Goal: Answer question/provide support

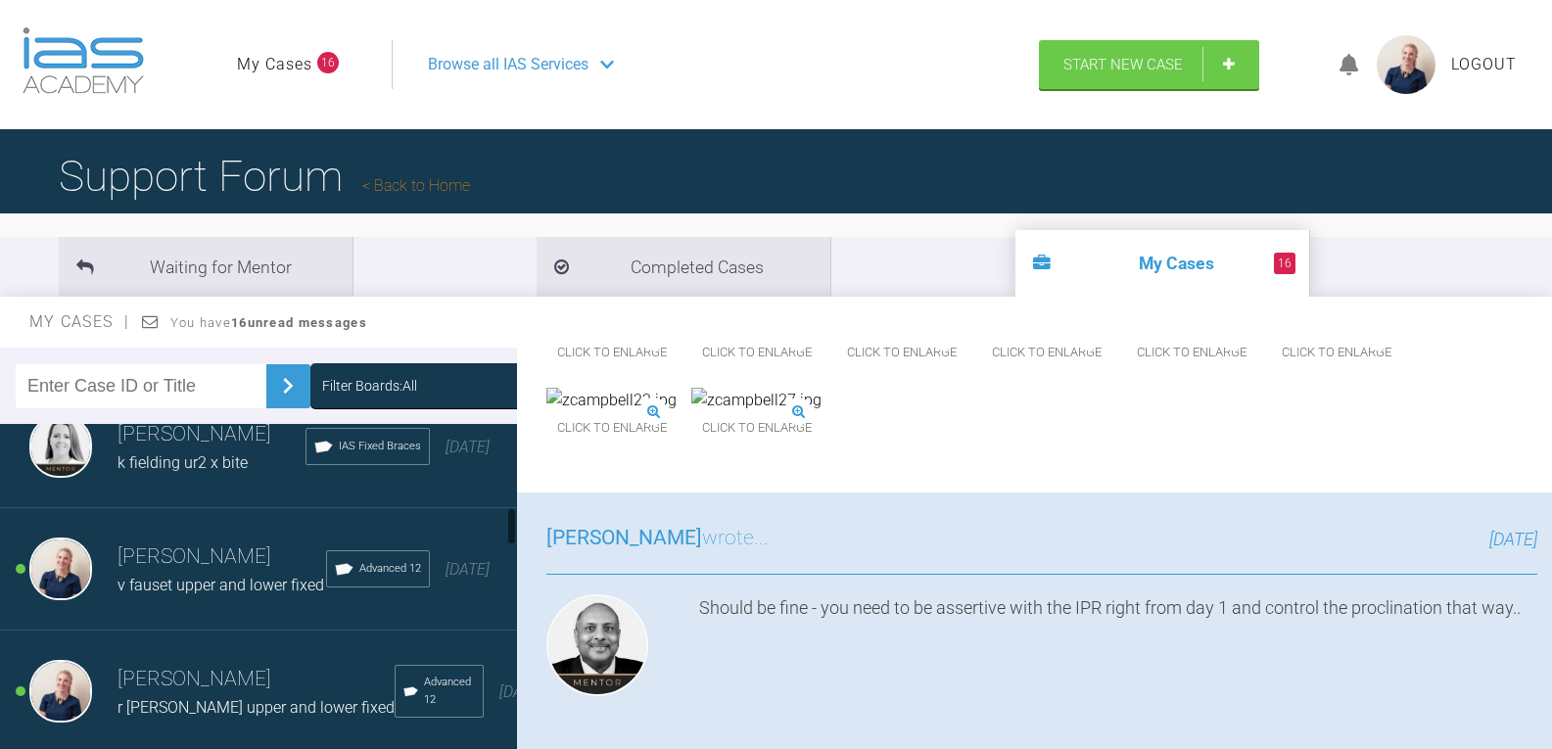
scroll to position [685, 0]
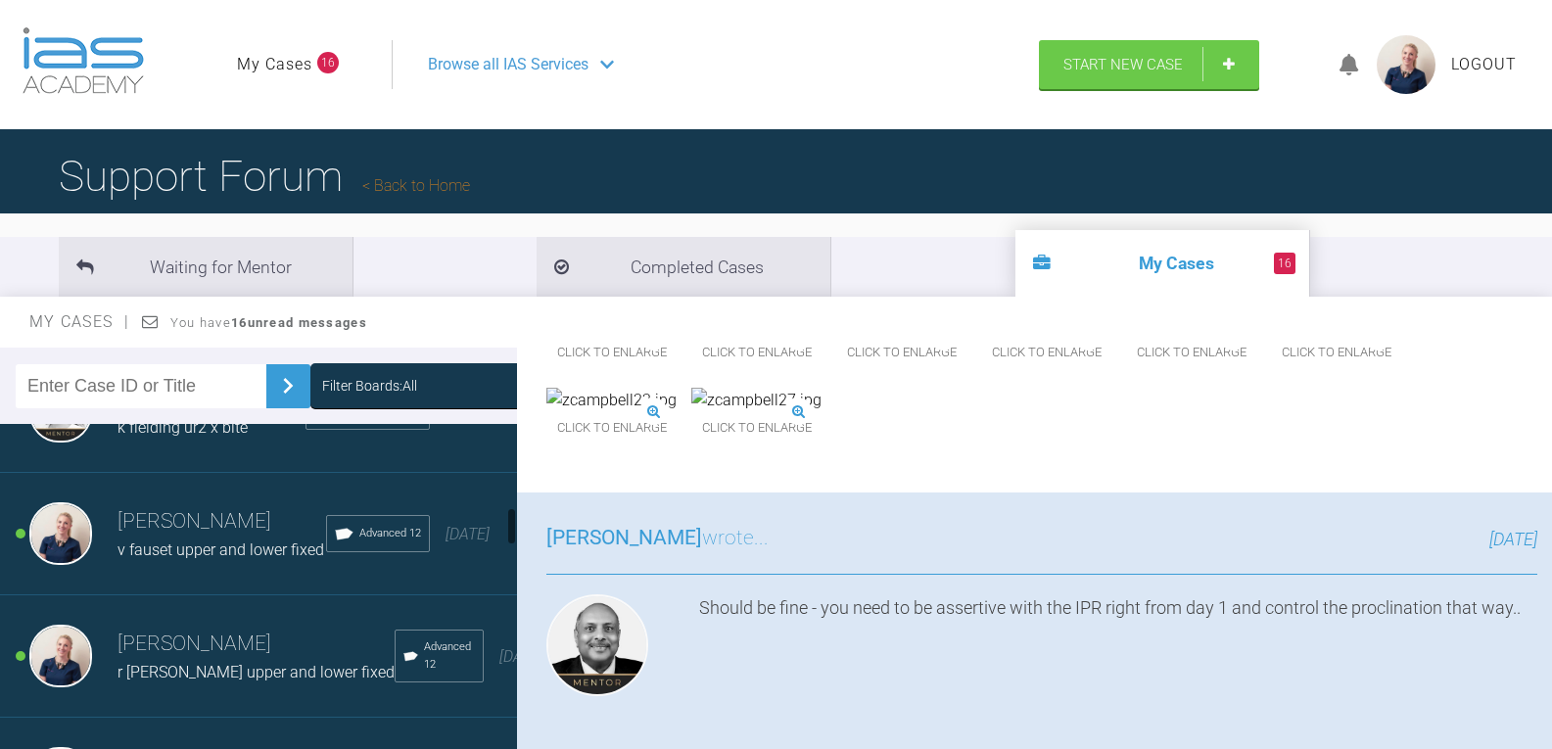
click at [387, 380] on div "Filter Boards: All" at bounding box center [369, 386] width 95 height 22
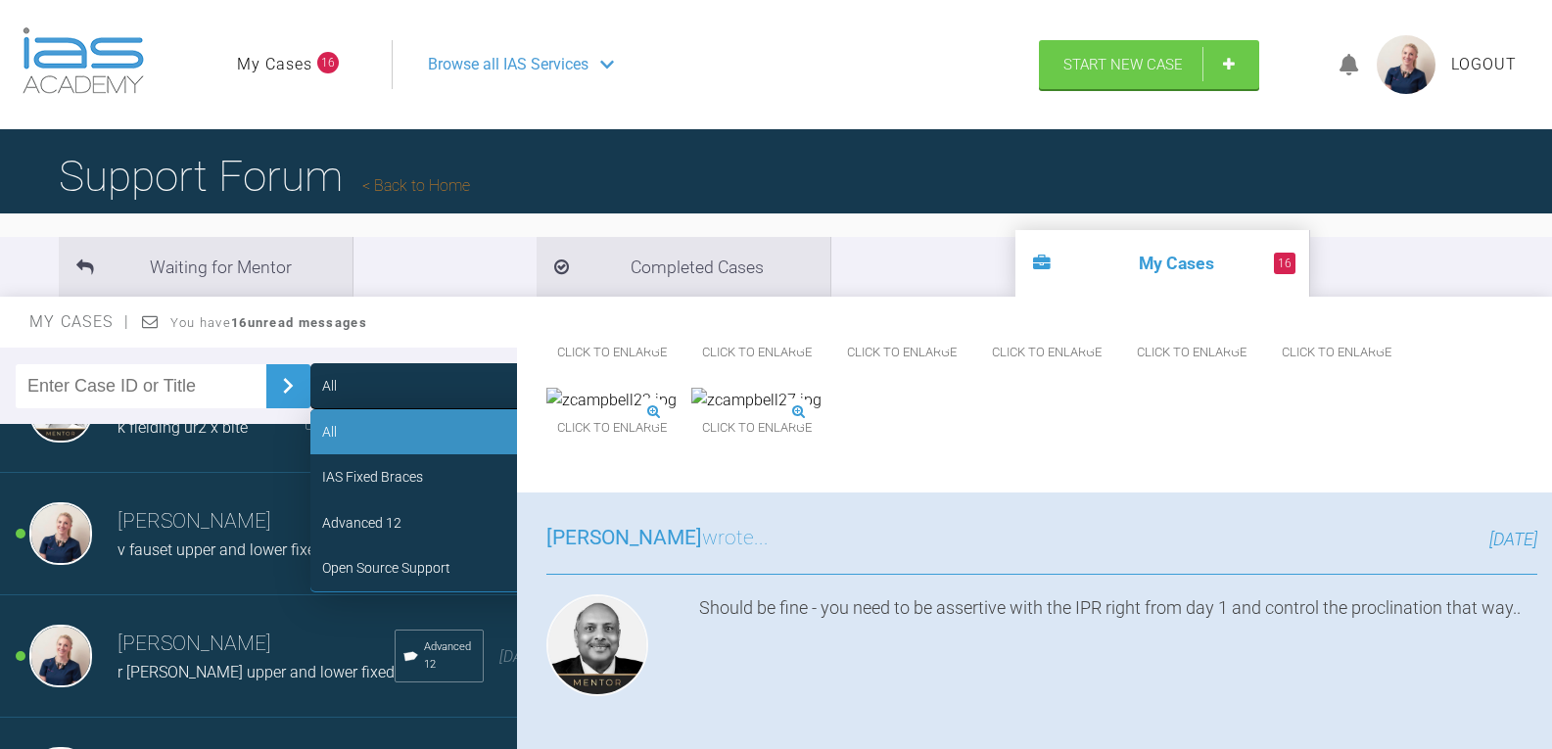
drag, startPoint x: 394, startPoint y: 514, endPoint x: 382, endPoint y: 536, distance: 25.4
click at [395, 514] on div "Advanced 12" at bounding box center [457, 522] width 294 height 45
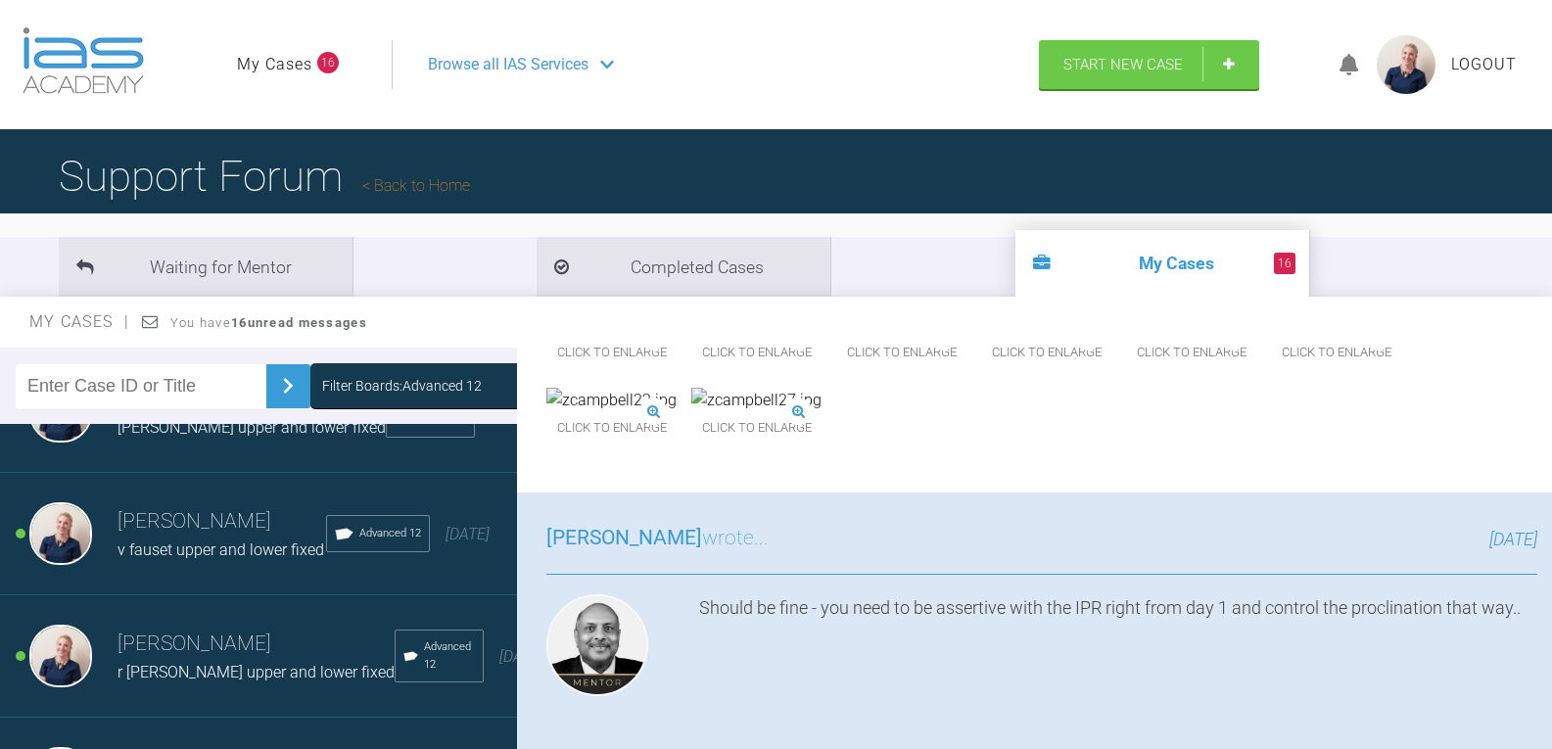
click at [388, 385] on div "Filter Boards: Advanced 12" at bounding box center [402, 386] width 160 height 22
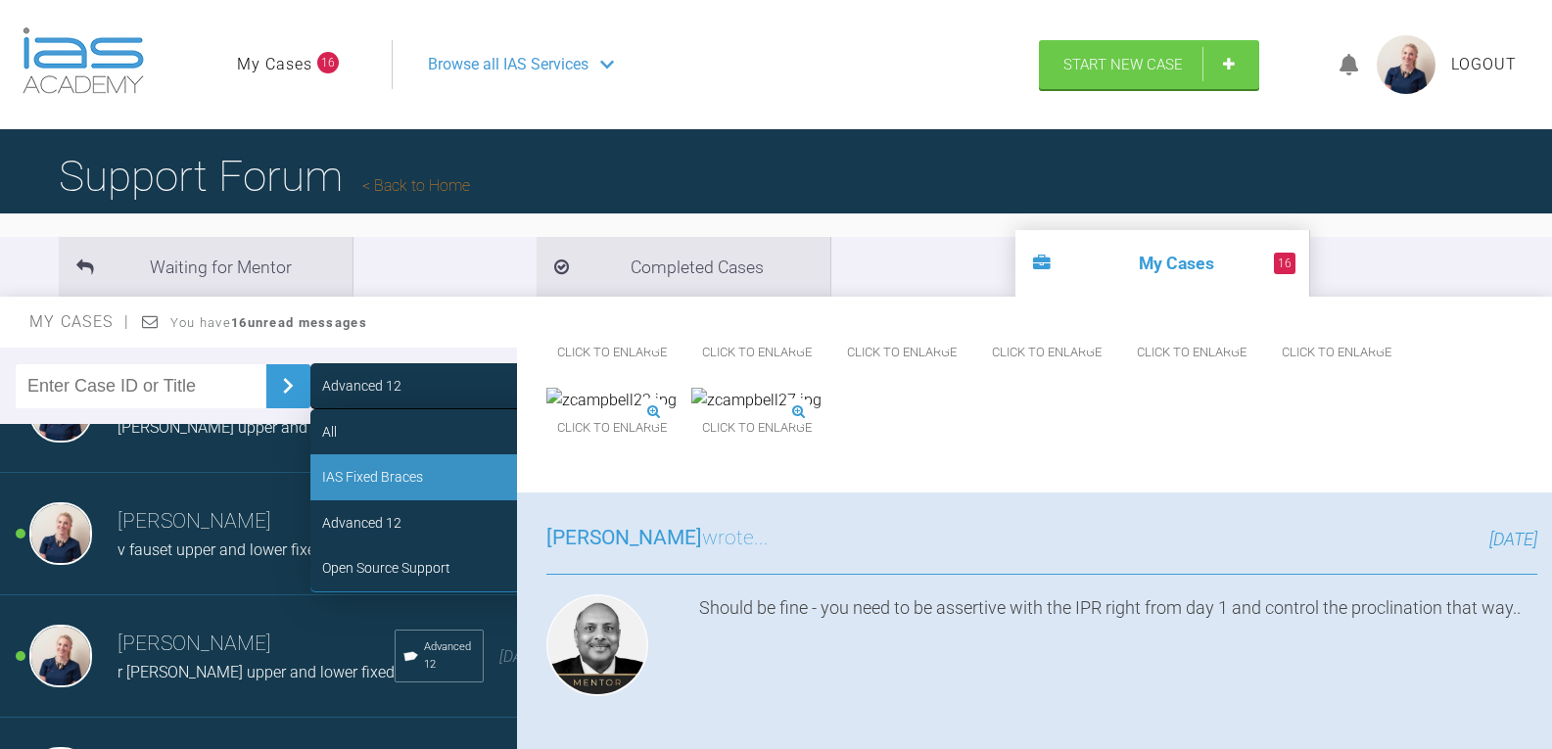
click at [381, 474] on div "IAS Fixed Braces" at bounding box center [372, 477] width 101 height 22
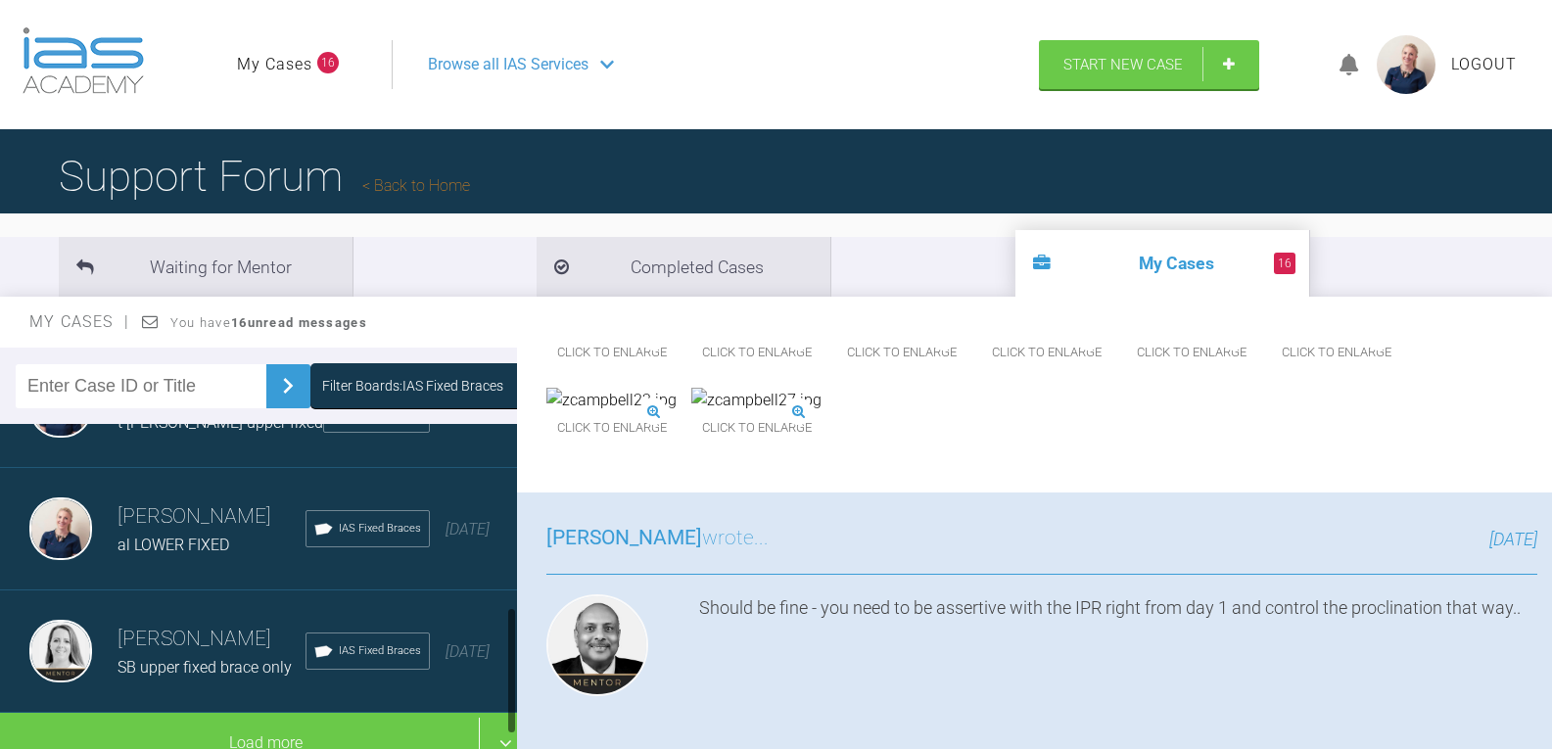
scroll to position [476, 0]
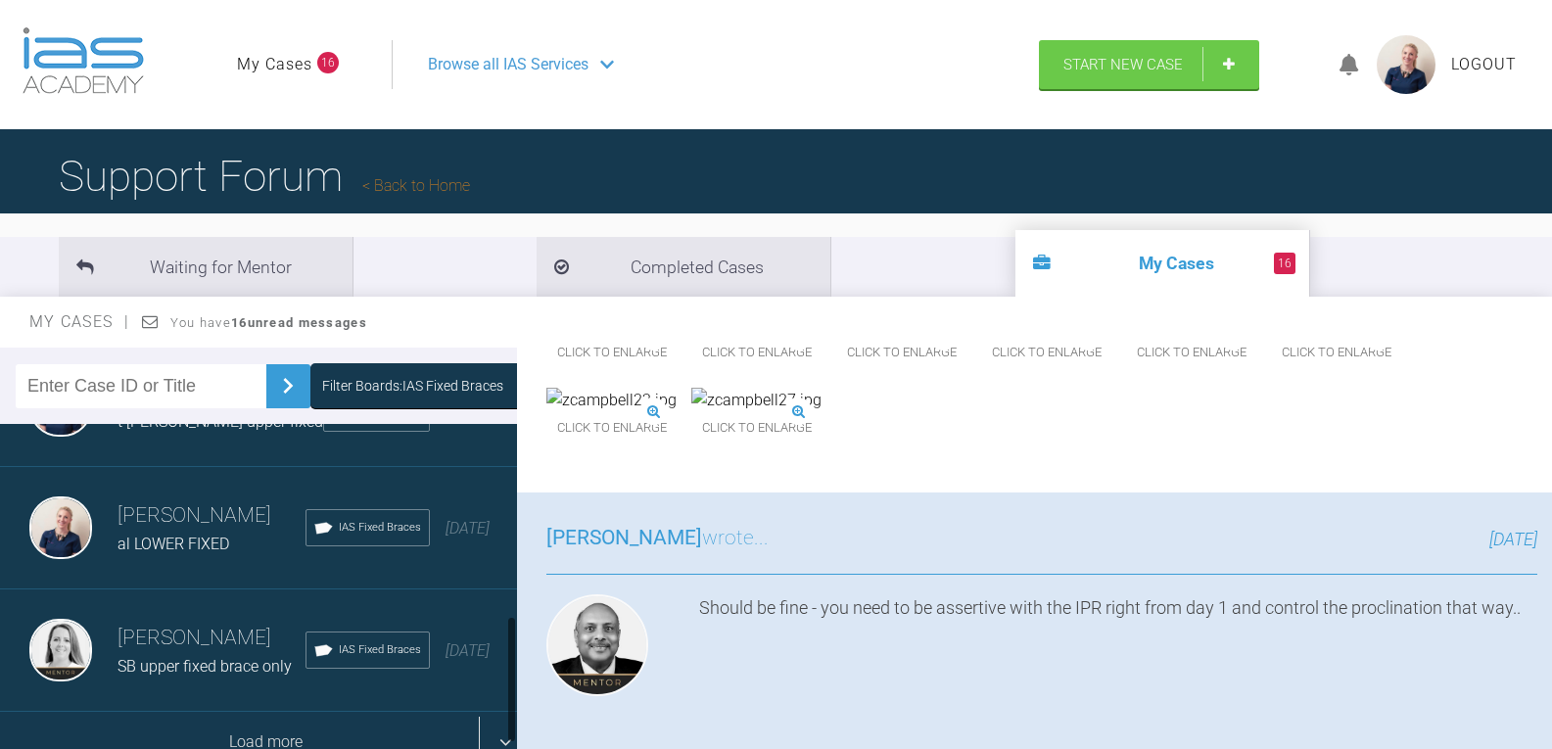
click at [285, 712] on div "Load more" at bounding box center [266, 742] width 532 height 61
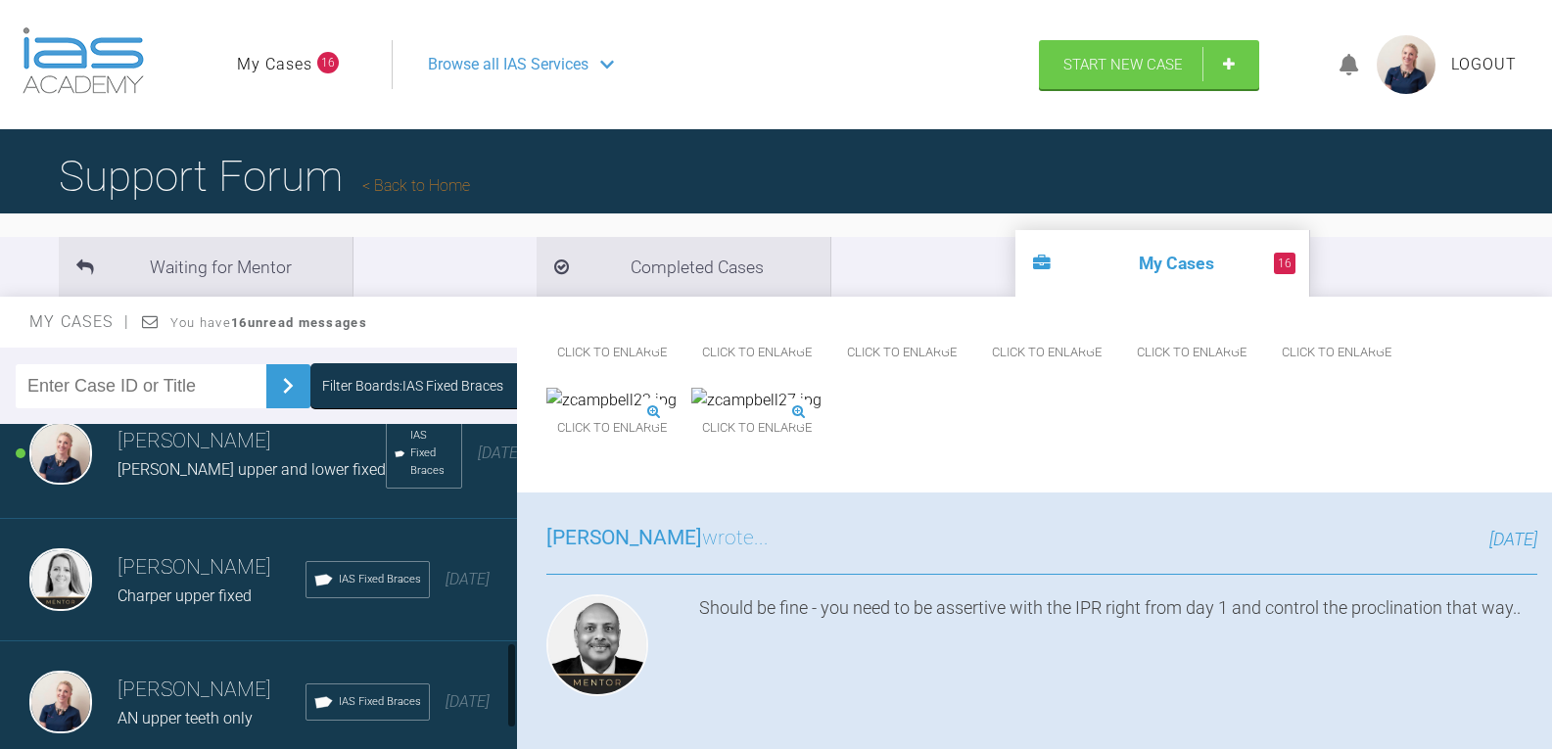
scroll to position [855, 0]
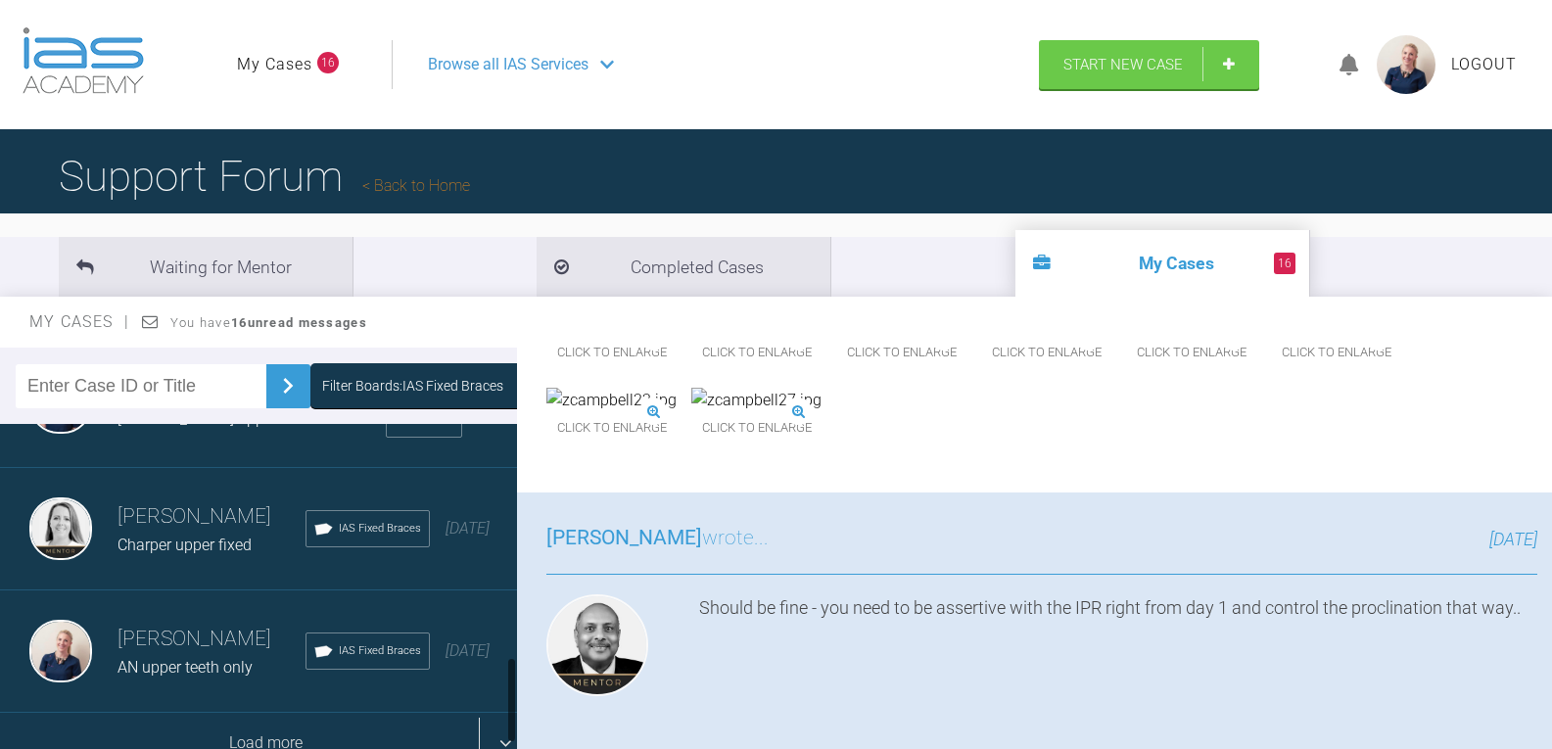
click at [256, 713] on div "Load more" at bounding box center [266, 743] width 532 height 61
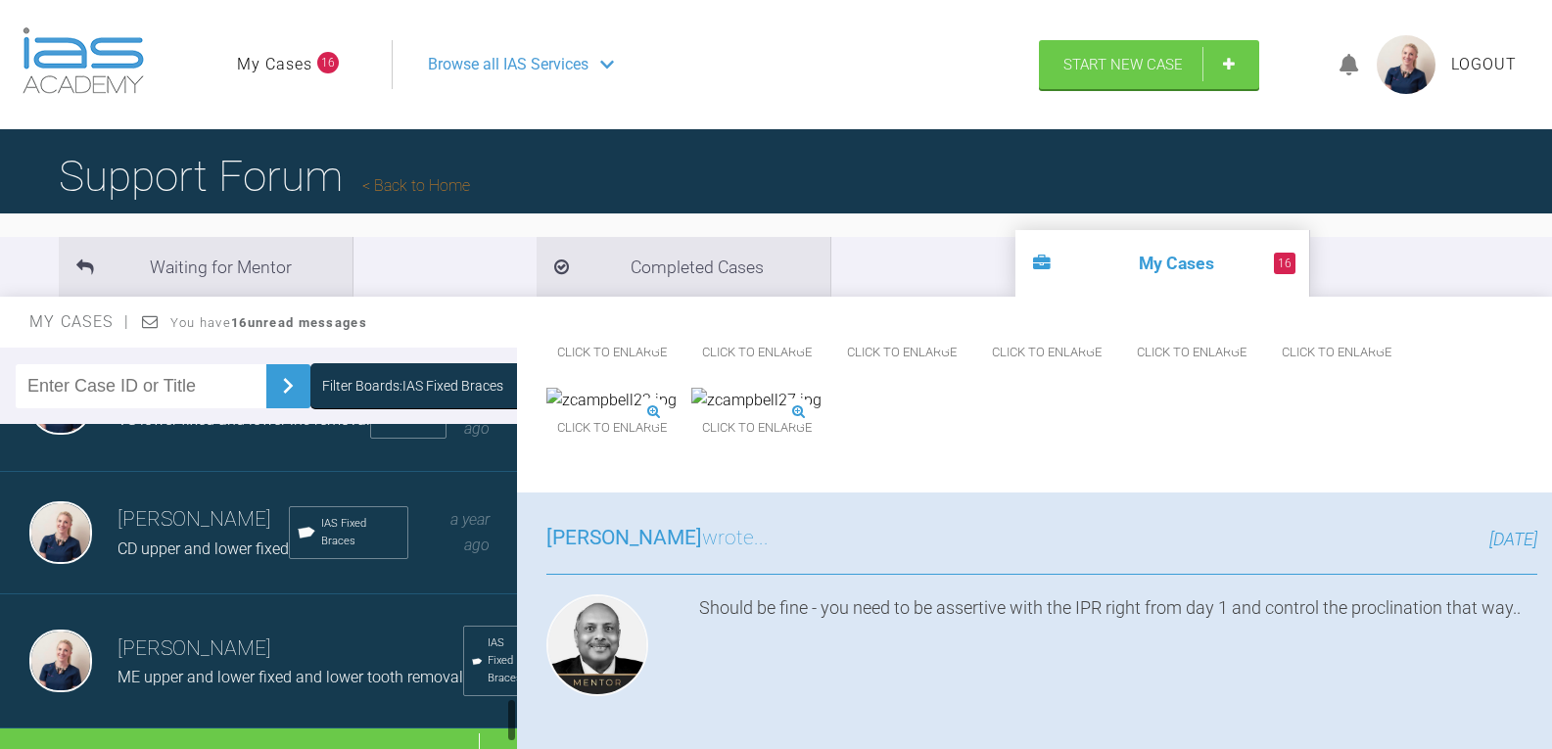
scroll to position [1981, 0]
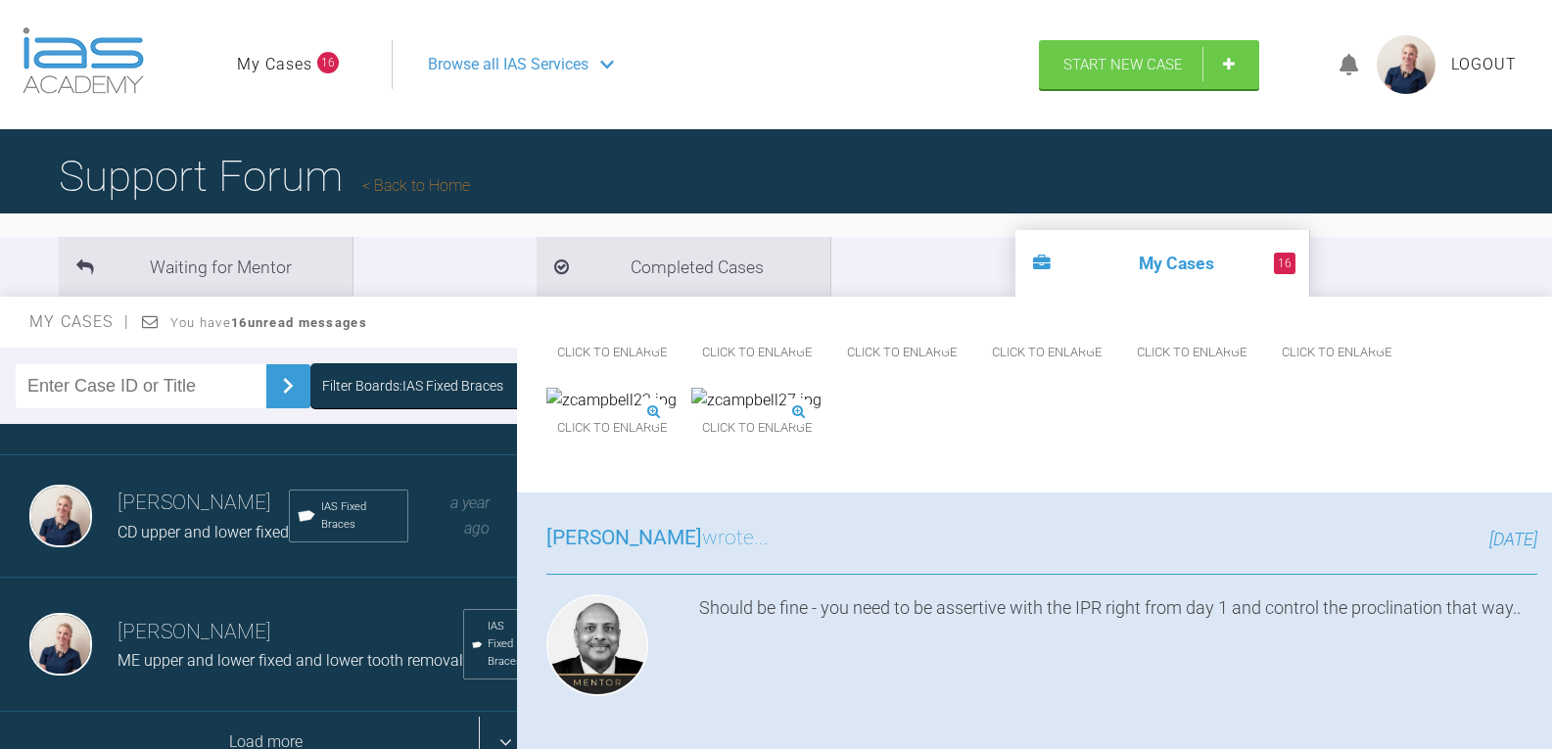
click at [262, 712] on div "Load more" at bounding box center [266, 742] width 532 height 61
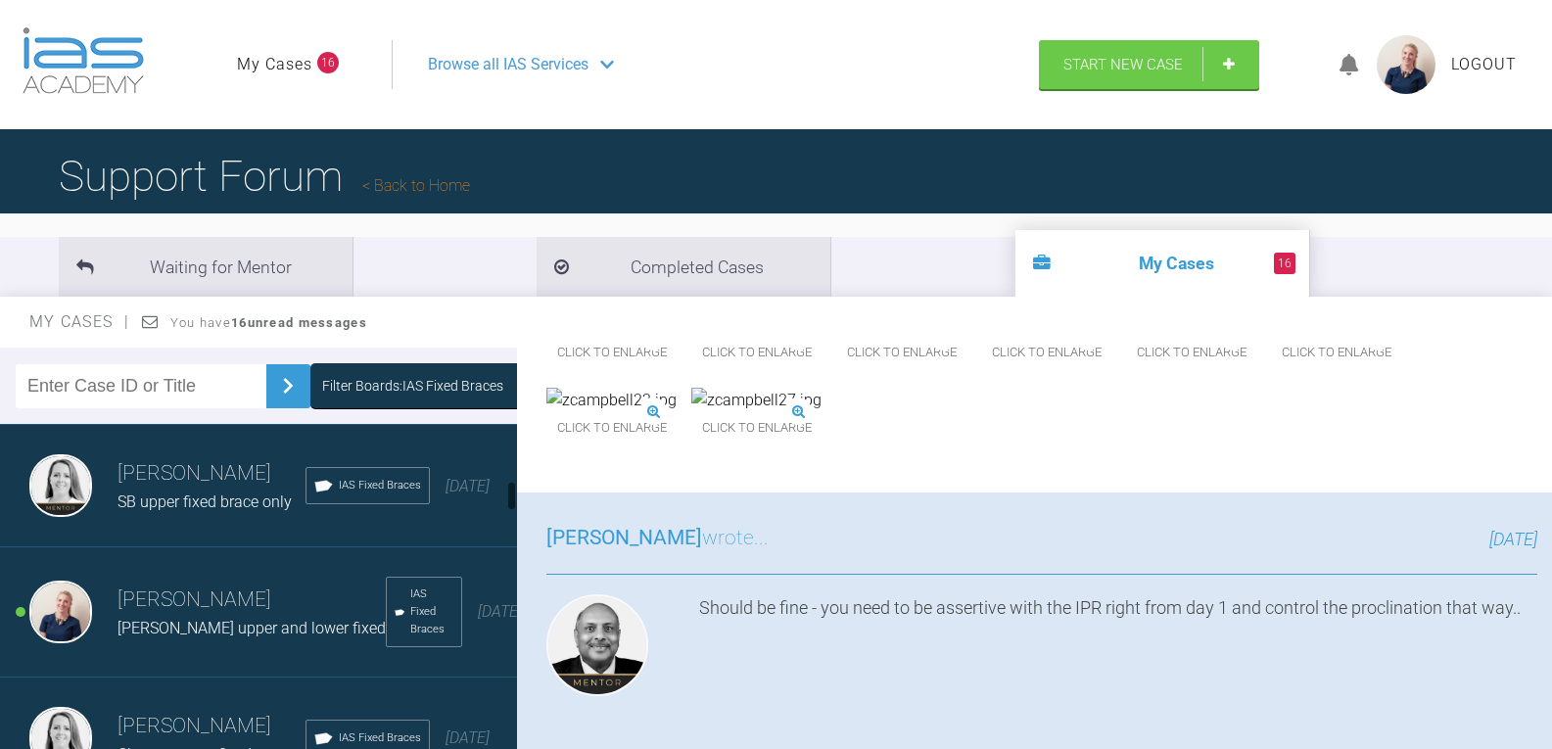
scroll to position [513, 0]
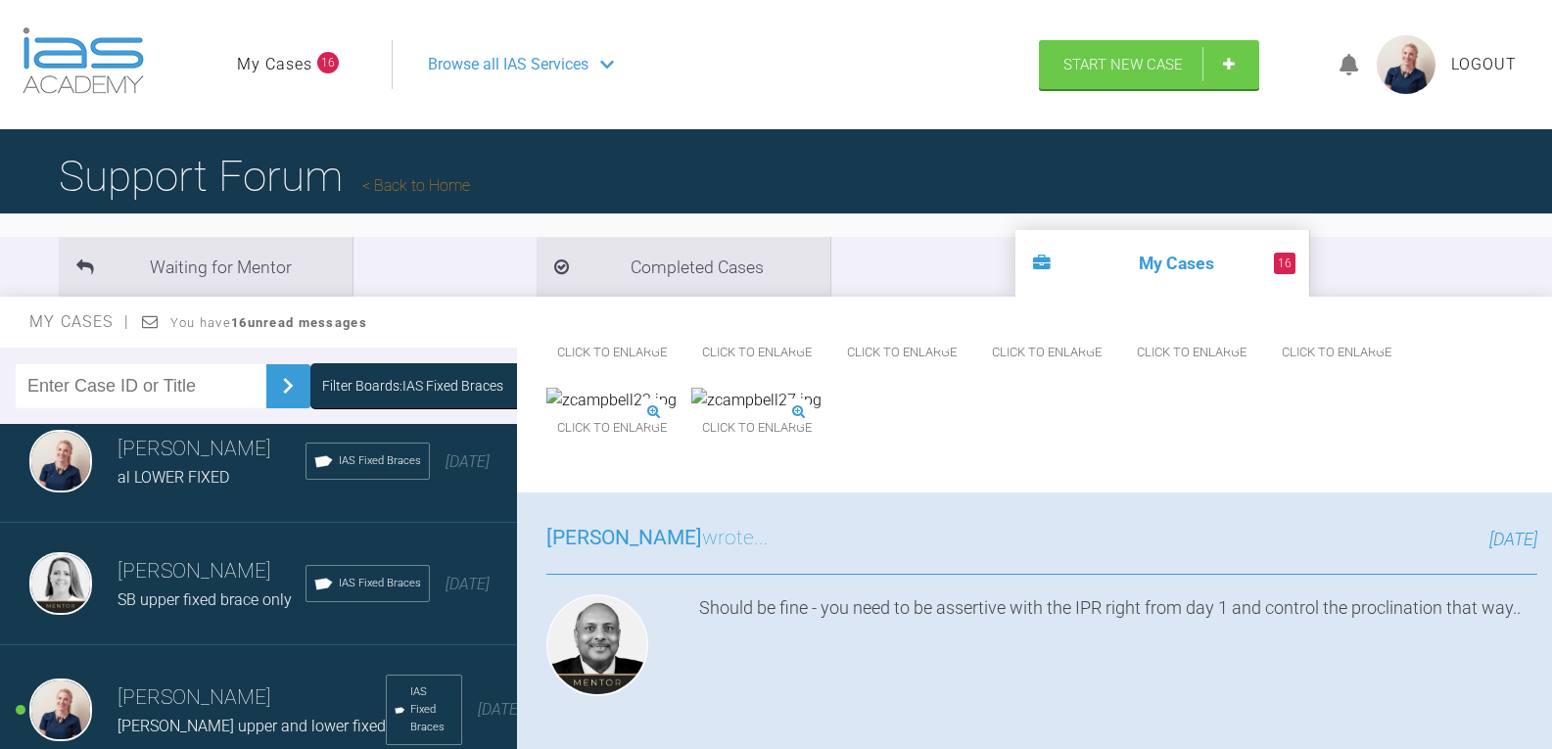
click at [239, 578] on h3 "[PERSON_NAME]" at bounding box center [211, 571] width 188 height 33
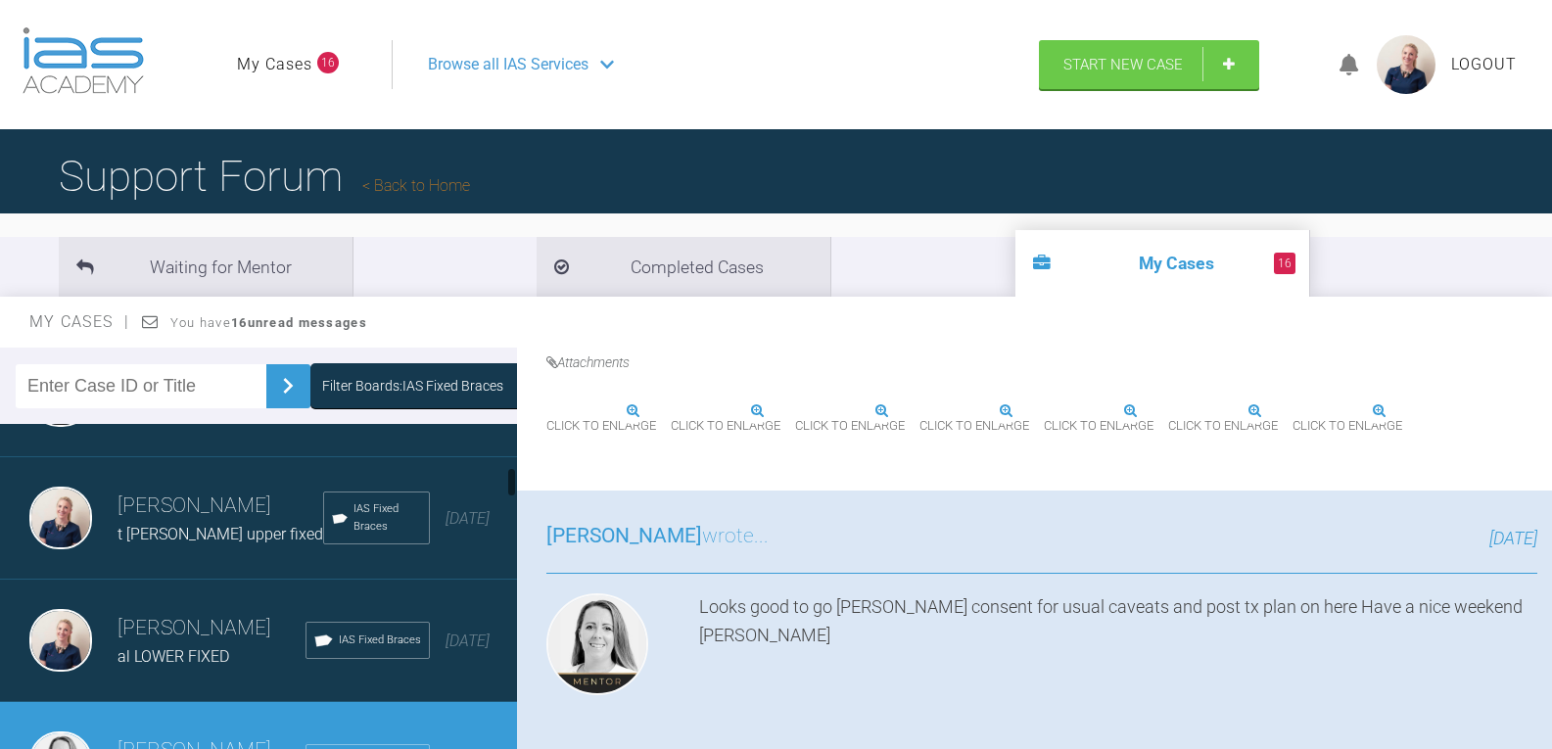
scroll to position [317, 0]
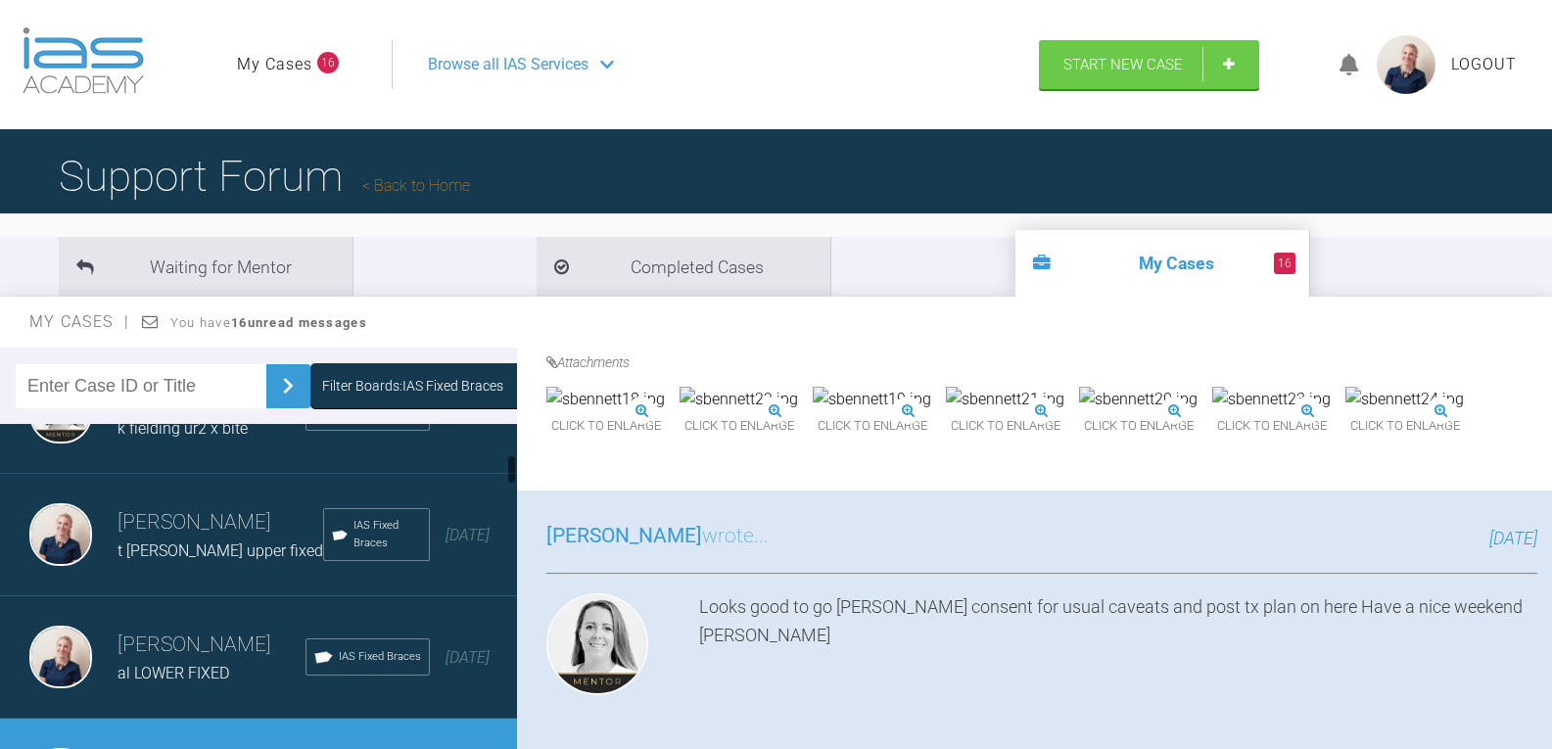
drag, startPoint x: 111, startPoint y: 667, endPoint x: 229, endPoint y: 644, distance: 120.6
click at [112, 667] on div "[PERSON_NAME] al LOWER FIXED IAS Fixed Braces [DATE]" at bounding box center [266, 657] width 532 height 122
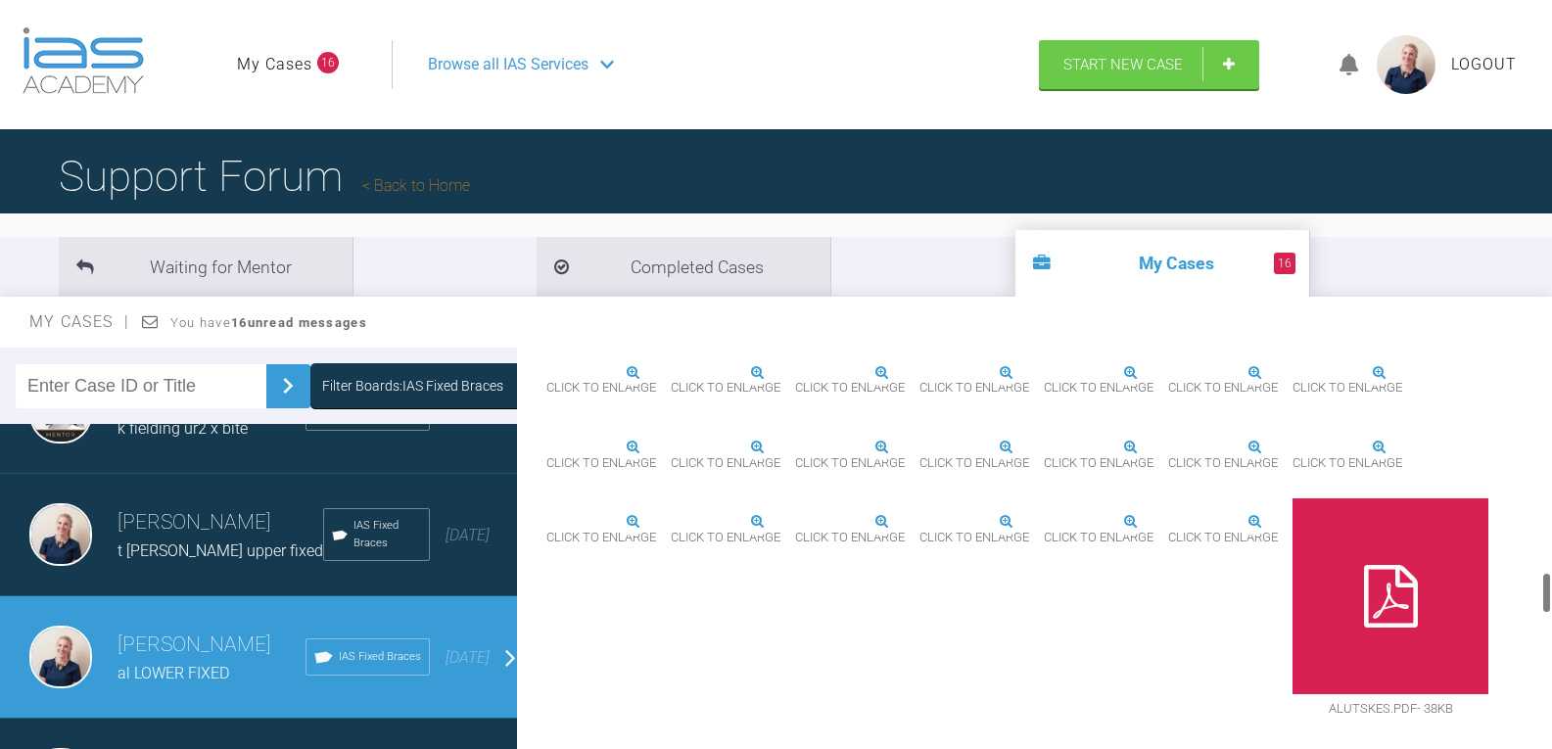
scroll to position [2447, 0]
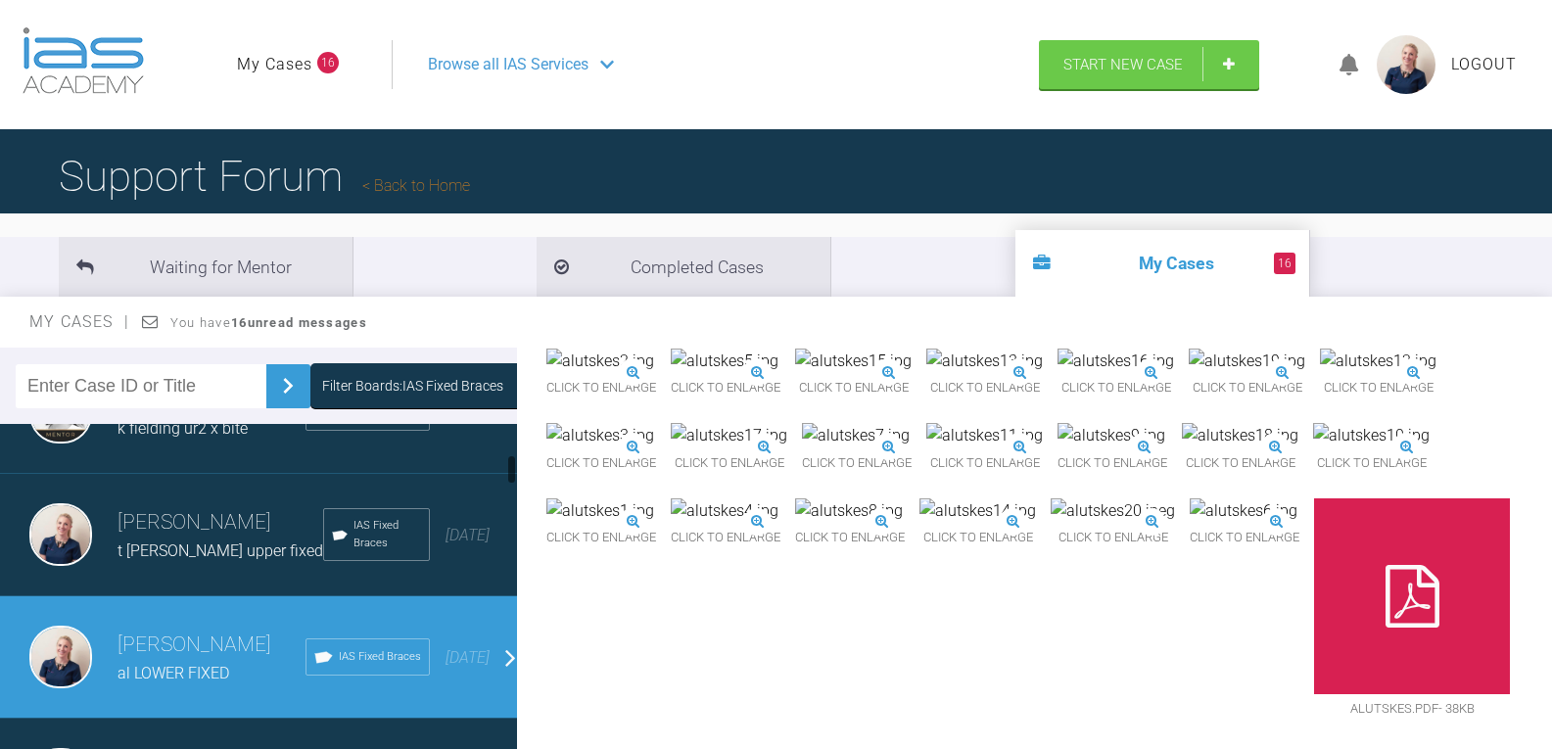
click at [175, 560] on span "t [PERSON_NAME] upper fixed" at bounding box center [220, 550] width 206 height 19
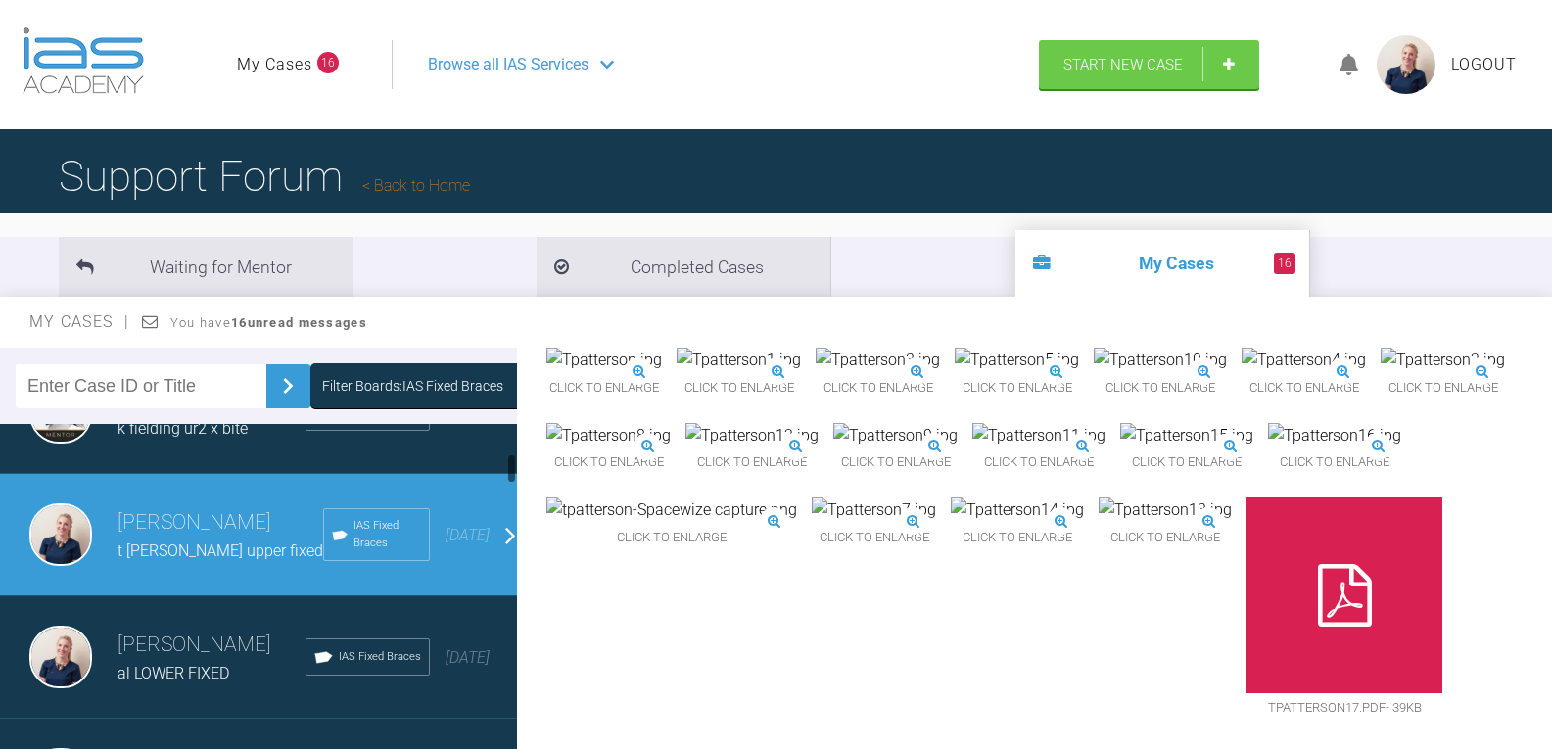
scroll to position [219, 0]
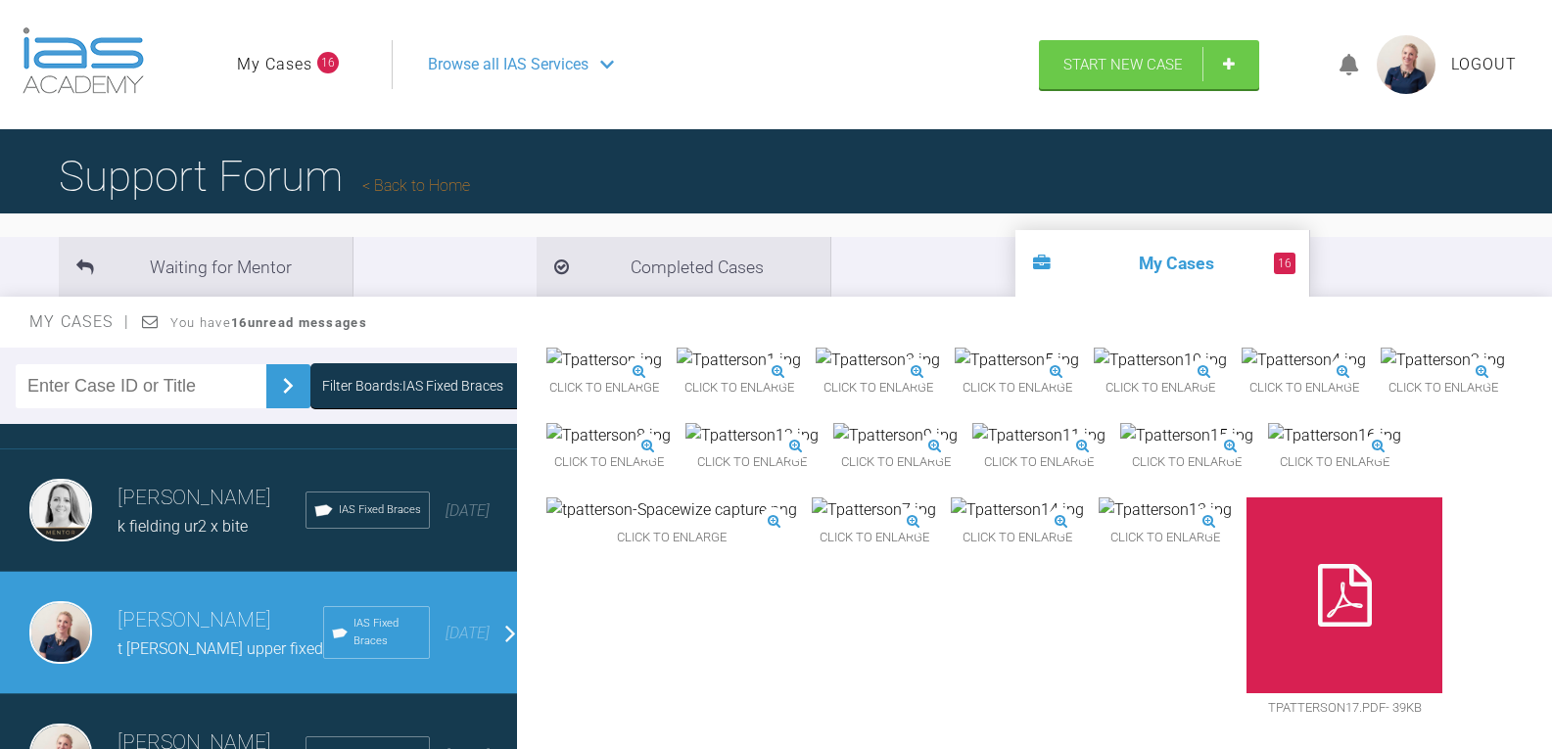
click at [185, 528] on span "k fielding ur2 x bite" at bounding box center [182, 526] width 130 height 19
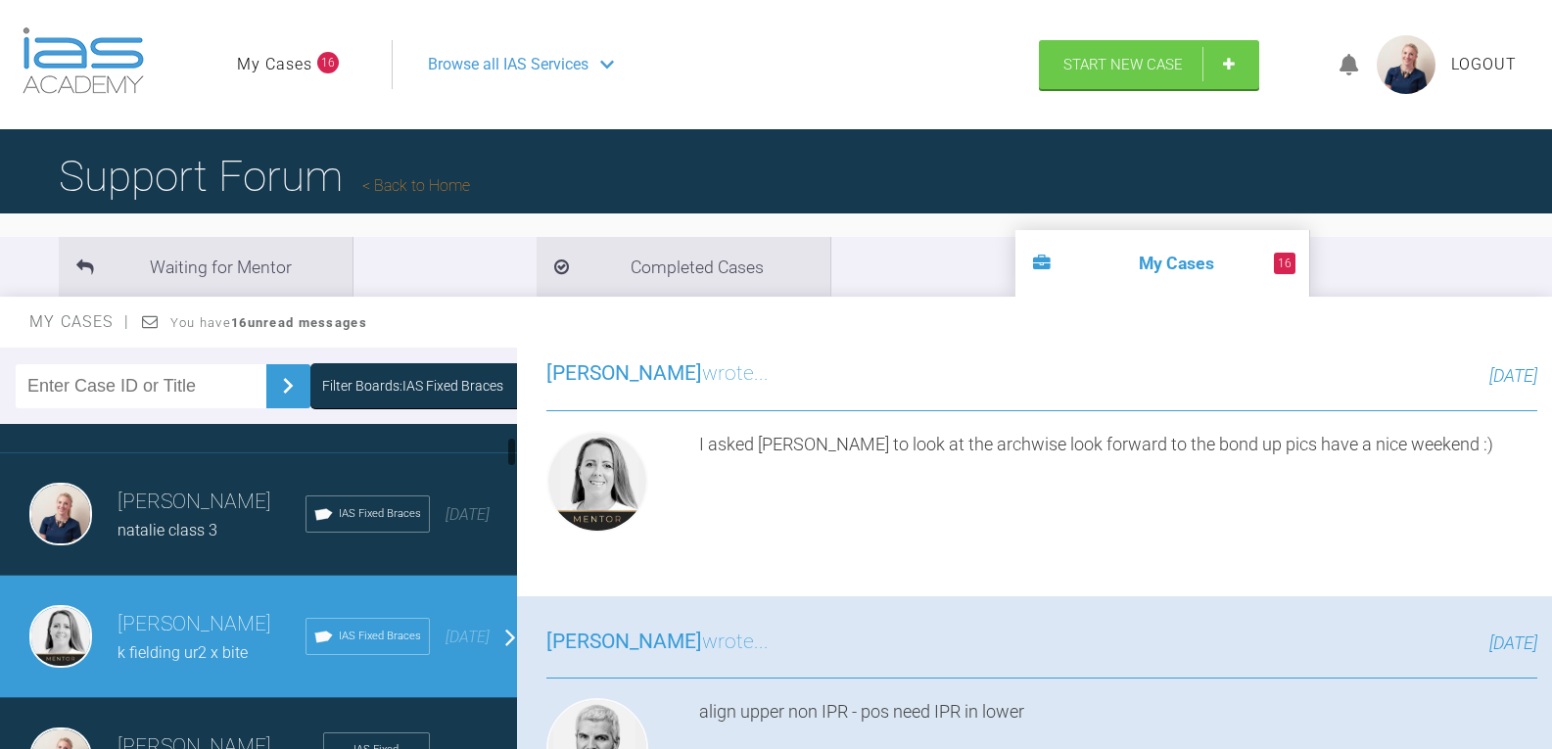
scroll to position [23, 0]
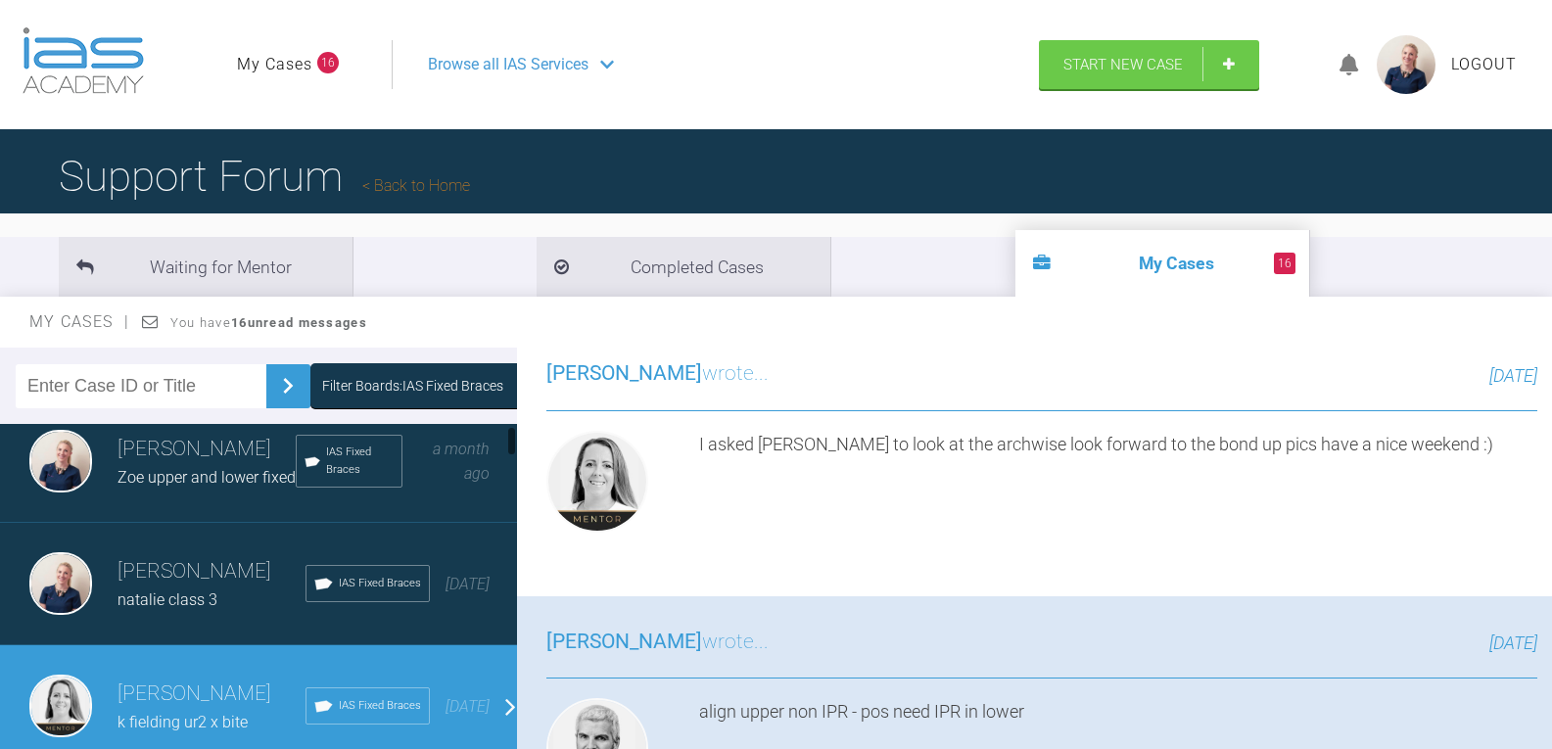
click at [183, 604] on span "natalie class 3" at bounding box center [167, 599] width 100 height 19
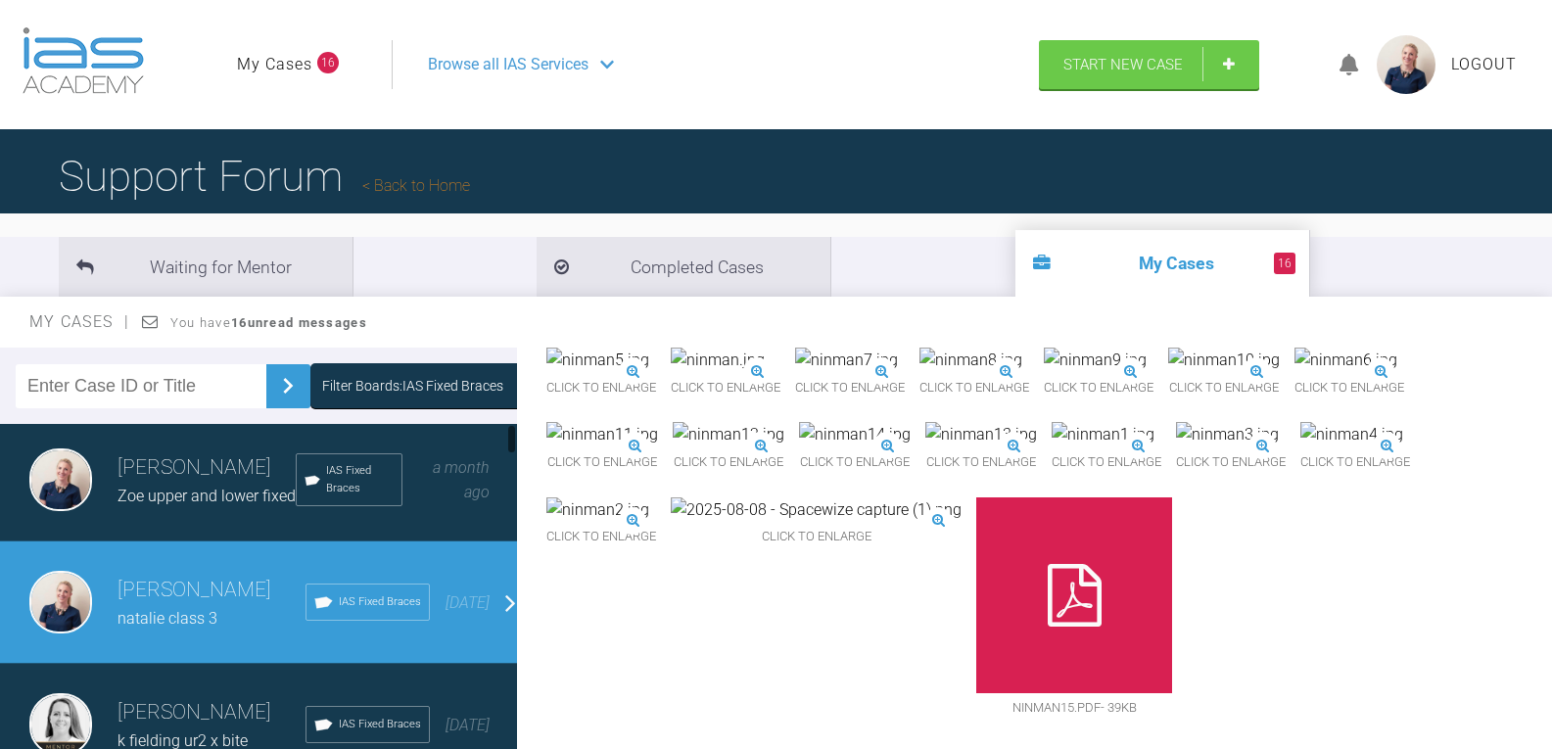
scroll to position [0, 0]
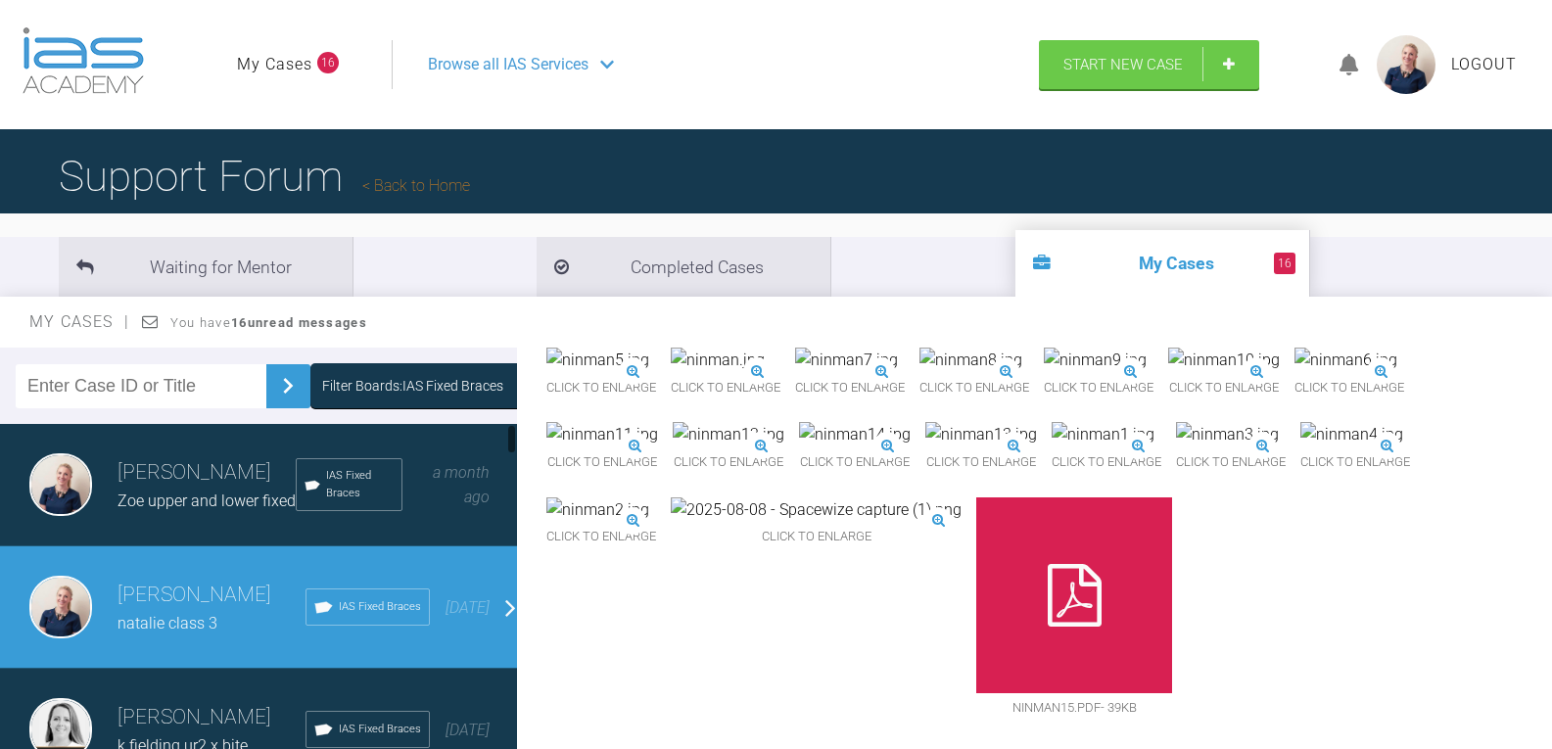
click at [168, 492] on span "Zoe upper and lower fixed" at bounding box center [206, 500] width 178 height 19
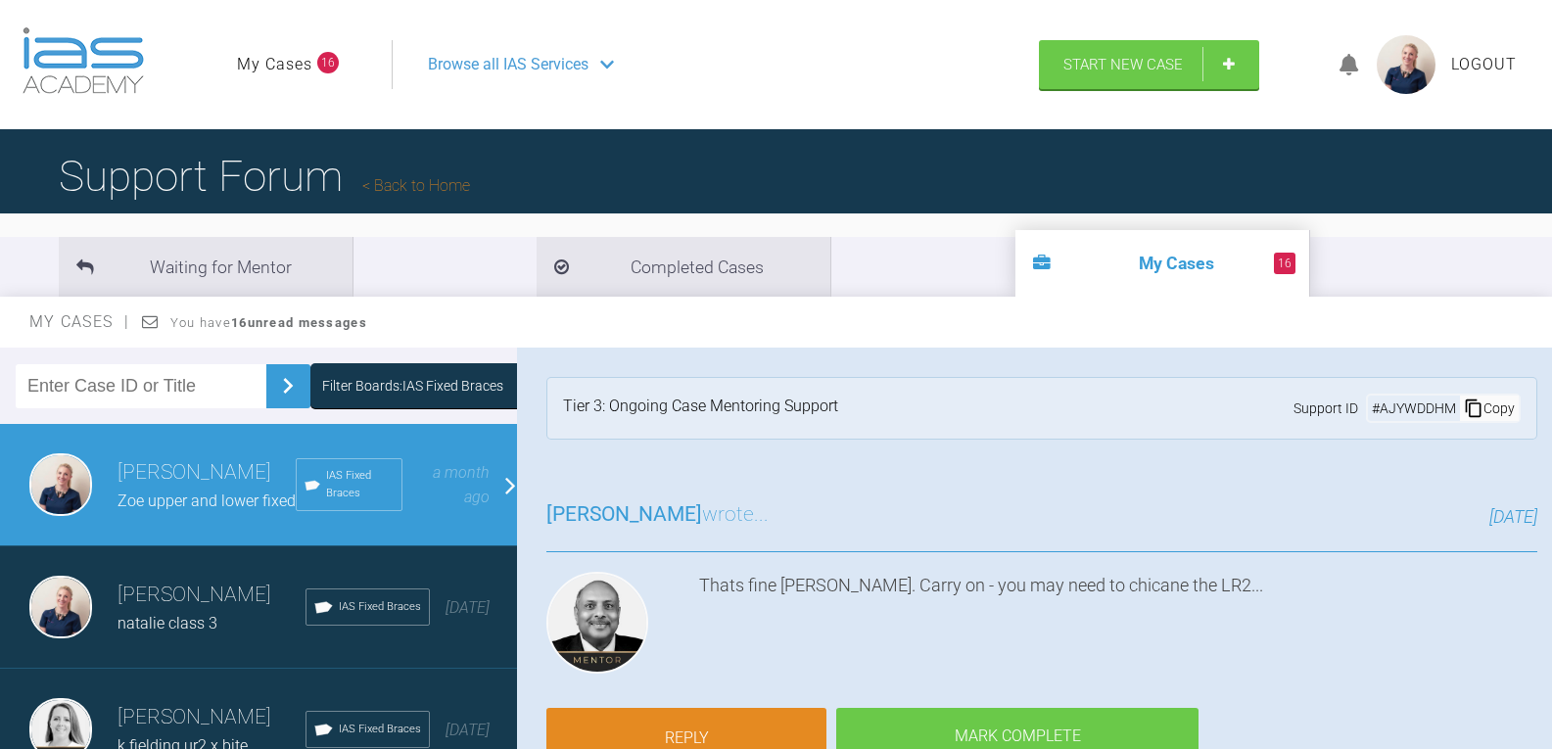
scroll to position [98, 0]
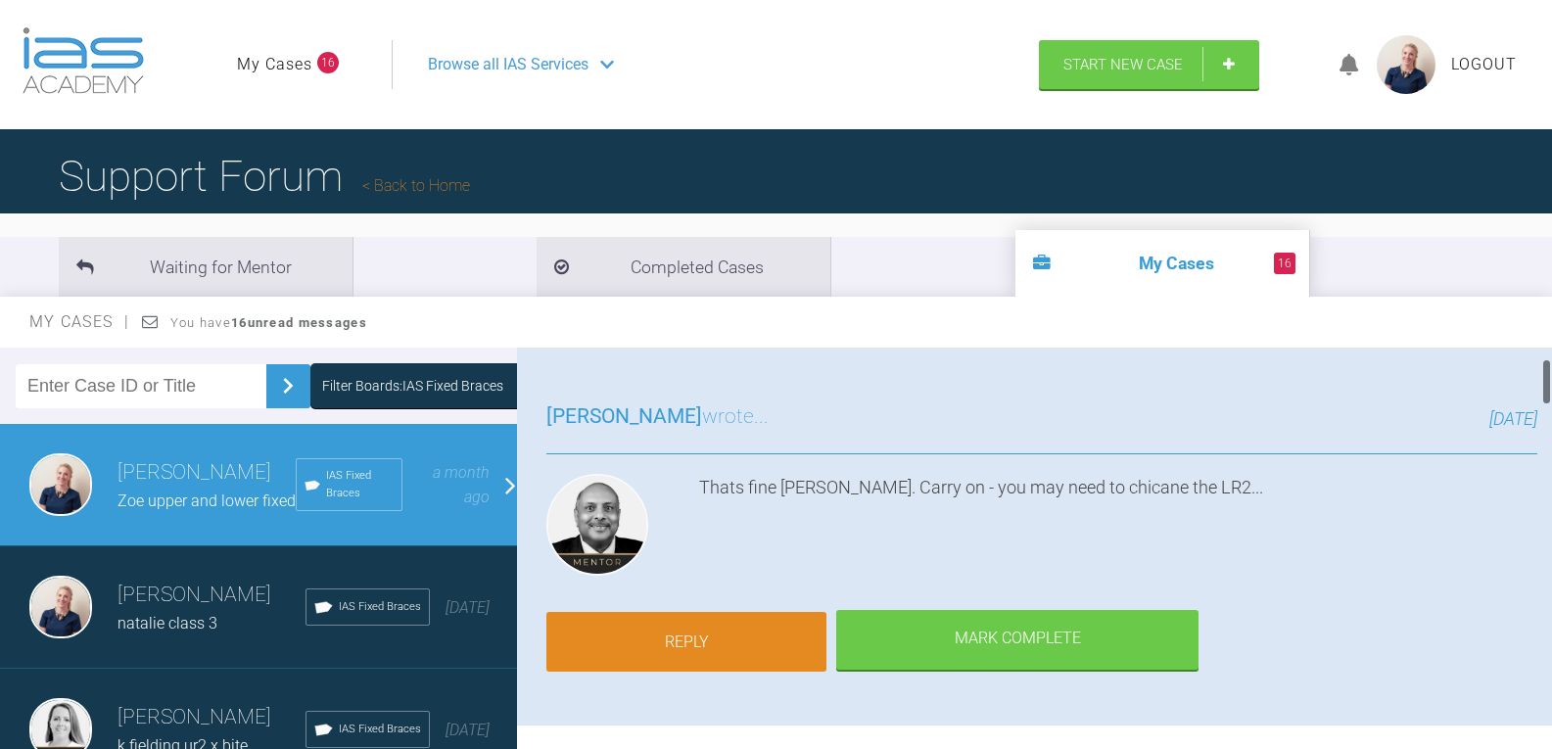
click at [731, 633] on link "Reply" at bounding box center [686, 642] width 280 height 61
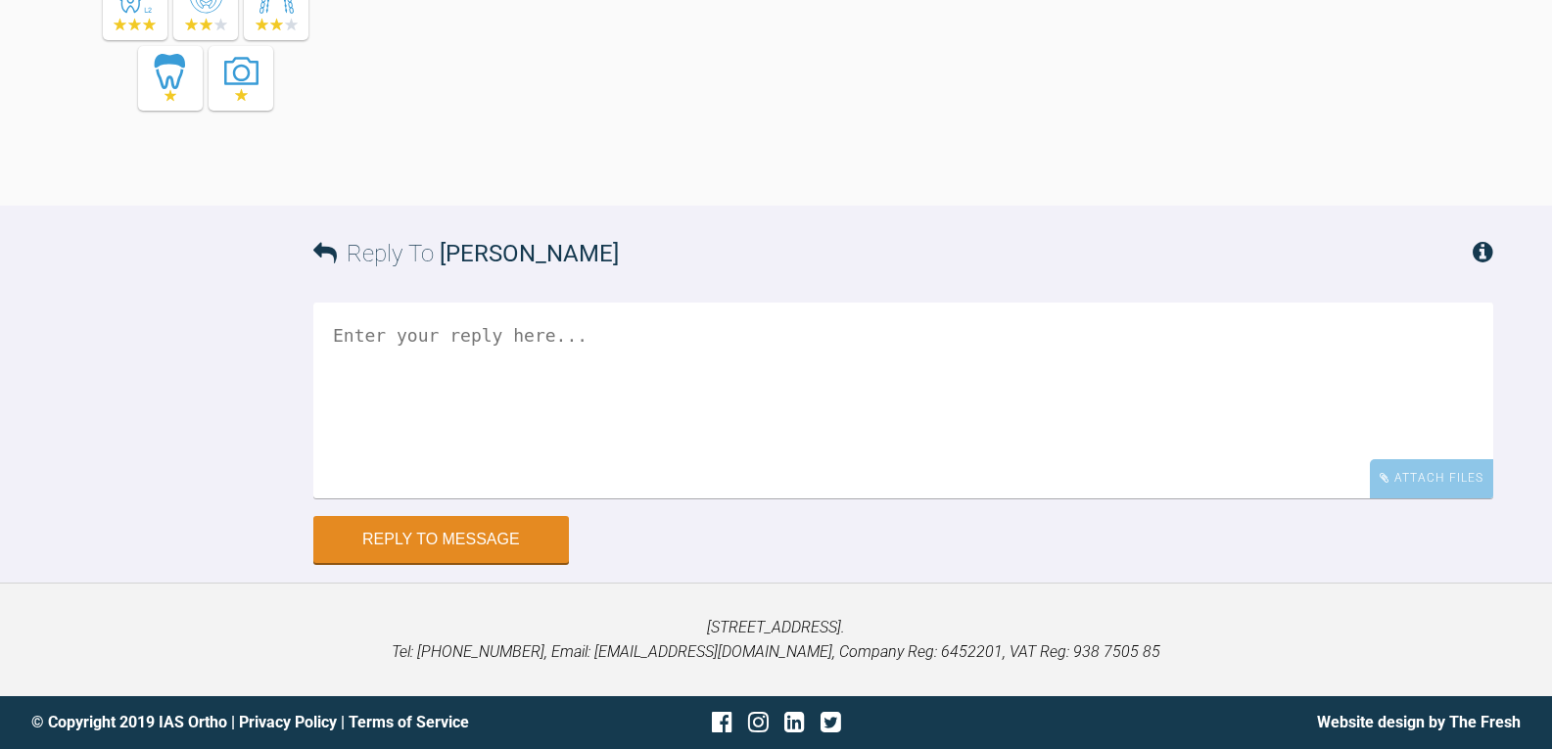
scroll to position [5209, 0]
drag, startPoint x: 1432, startPoint y: 460, endPoint x: 1386, endPoint y: 448, distance: 47.5
click at [1430, 460] on div "Attach Files" at bounding box center [1431, 478] width 123 height 38
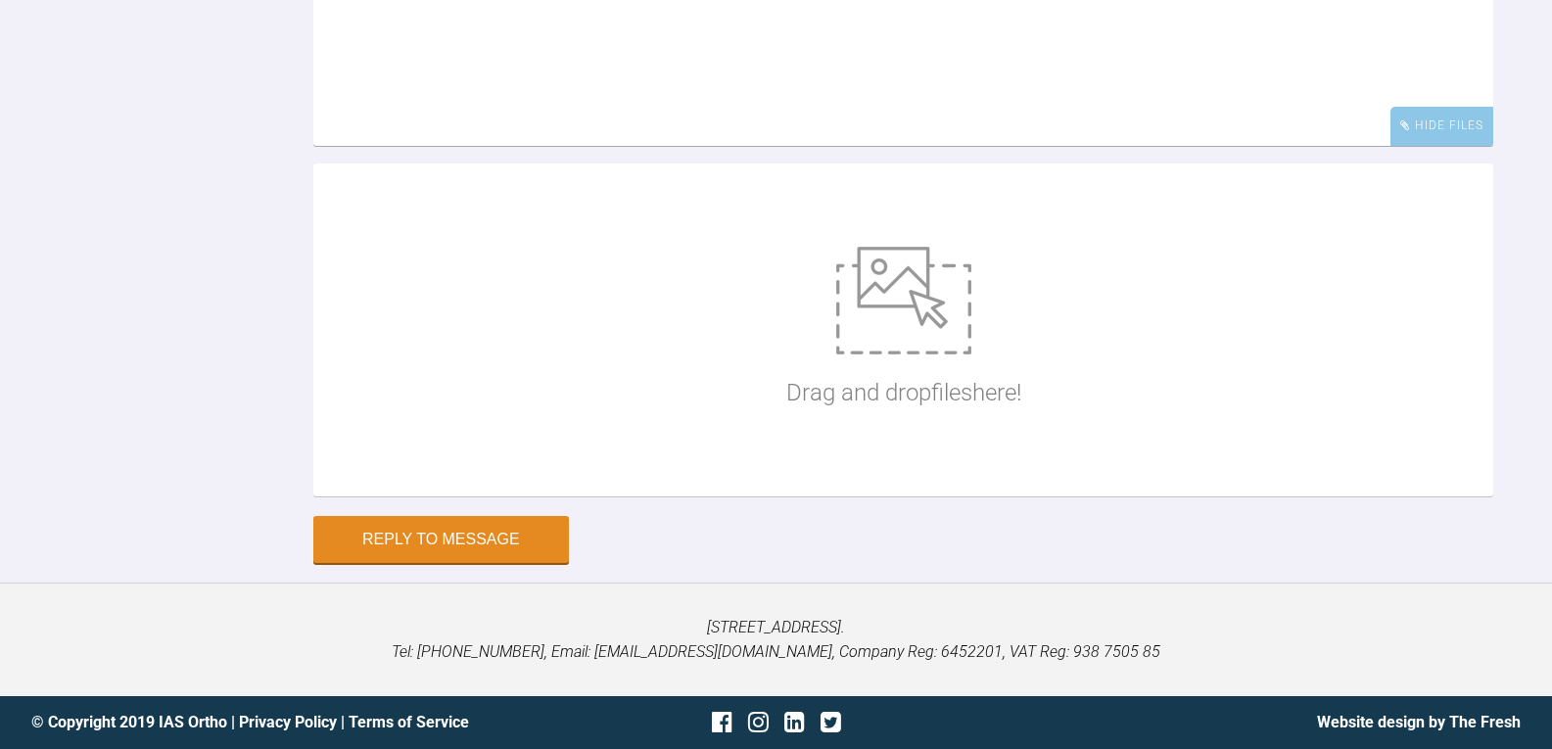
scroll to position [5562, 0]
click at [868, 347] on img at bounding box center [903, 301] width 135 height 108
type input "C:\fakepath\Zcampbell28.jpg"
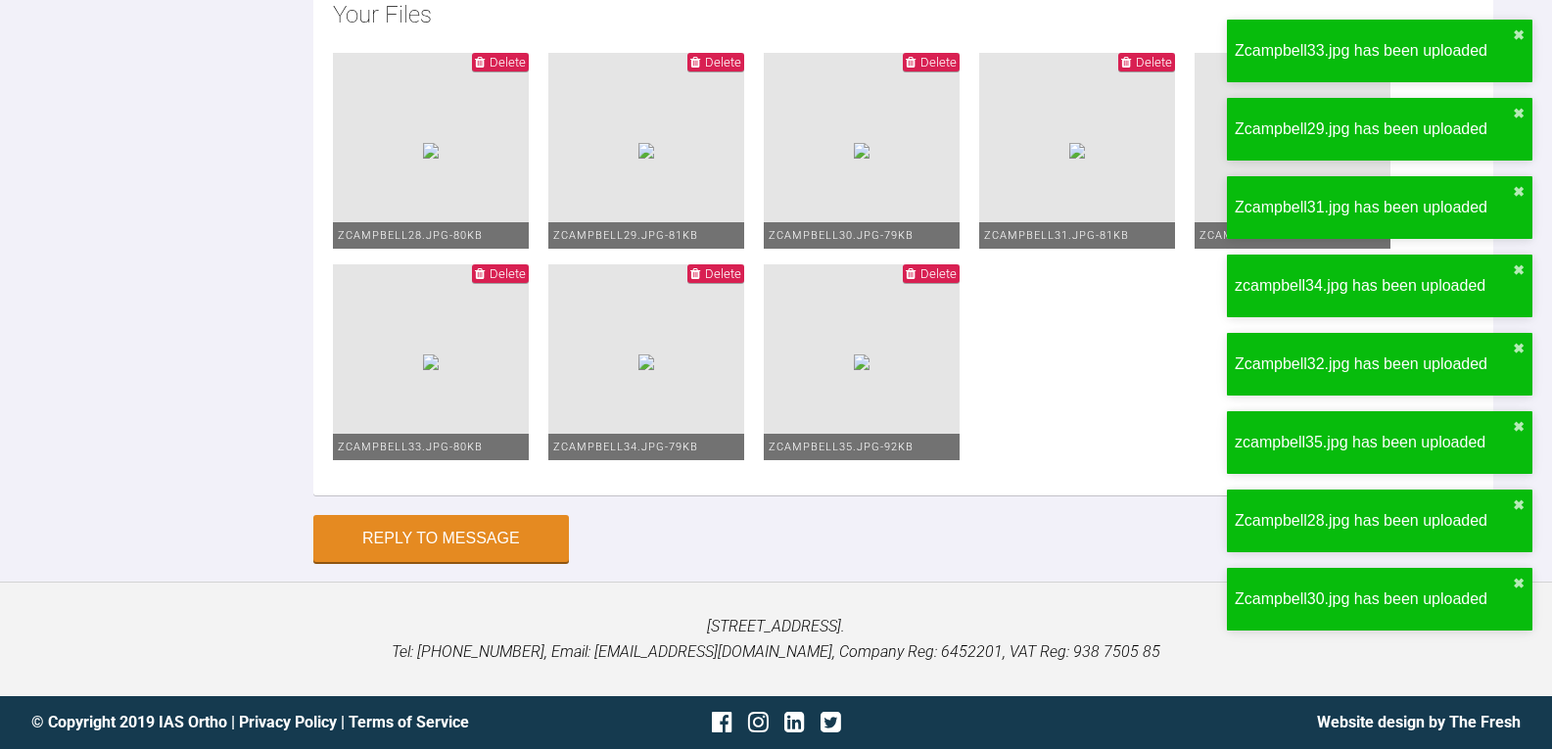
scroll to position [5424, 0]
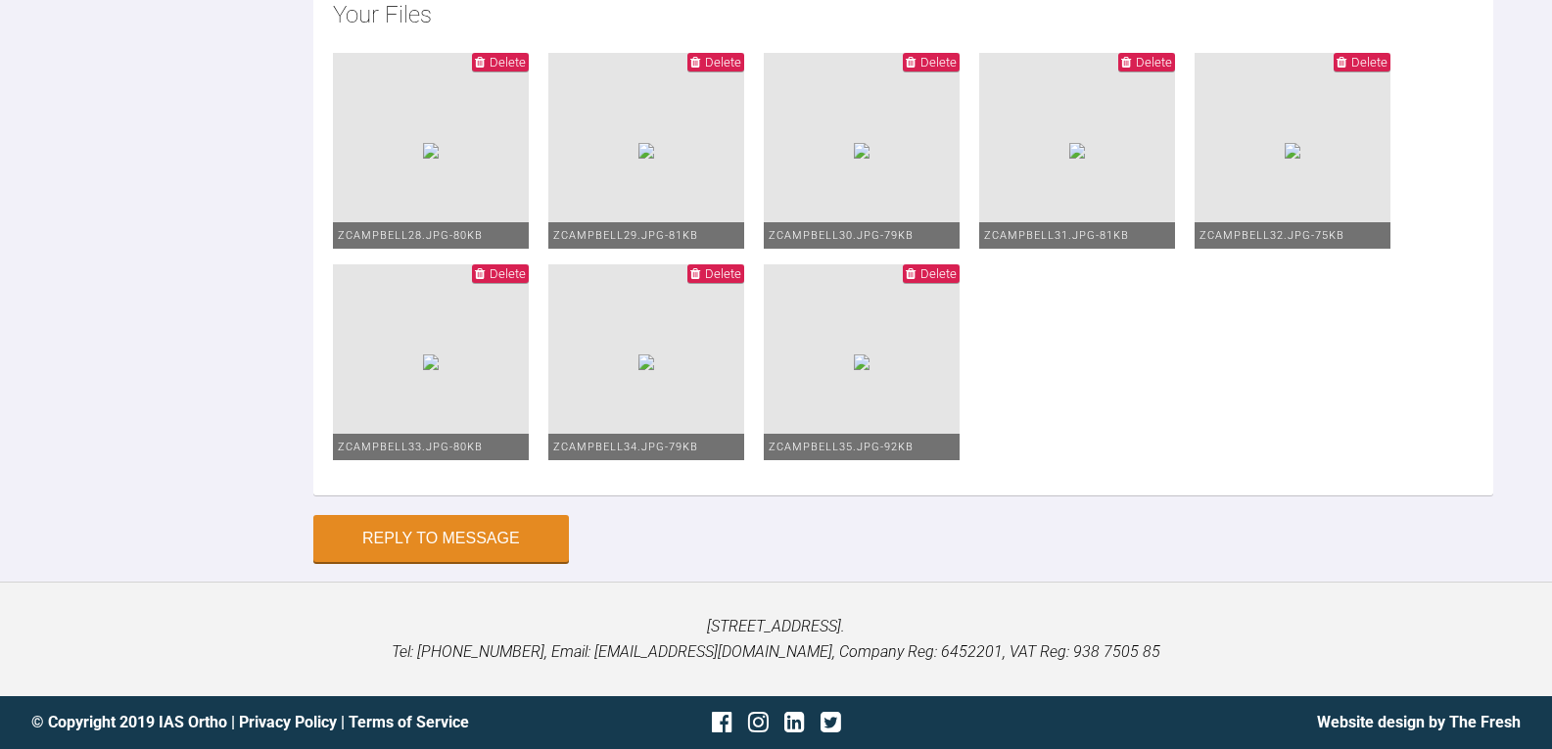
type textarea "upper 0.16nitiwires lower 0.16 niti lr2- chicained with a powerchain and lingua…"
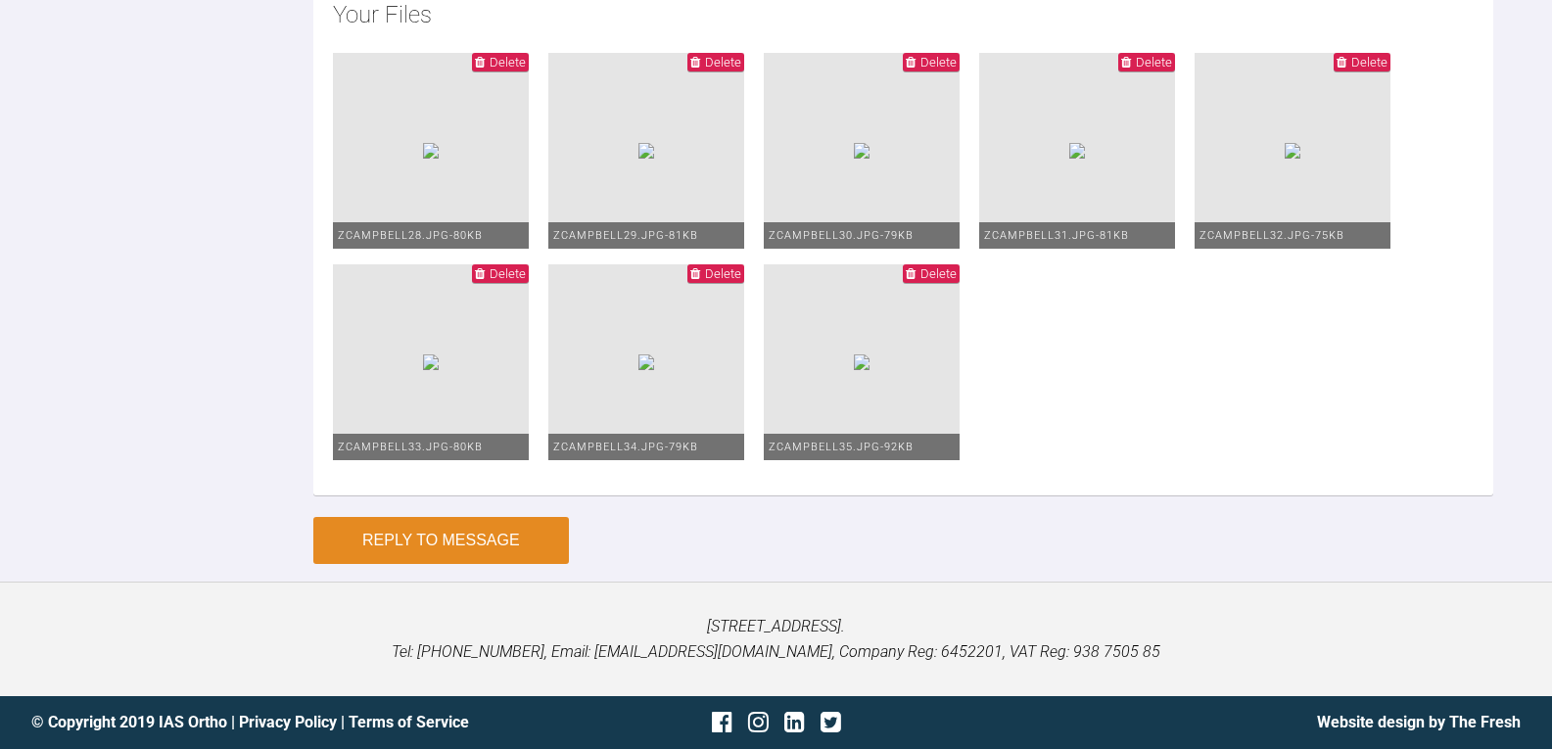
click at [487, 536] on button "Reply to Message" at bounding box center [441, 540] width 256 height 47
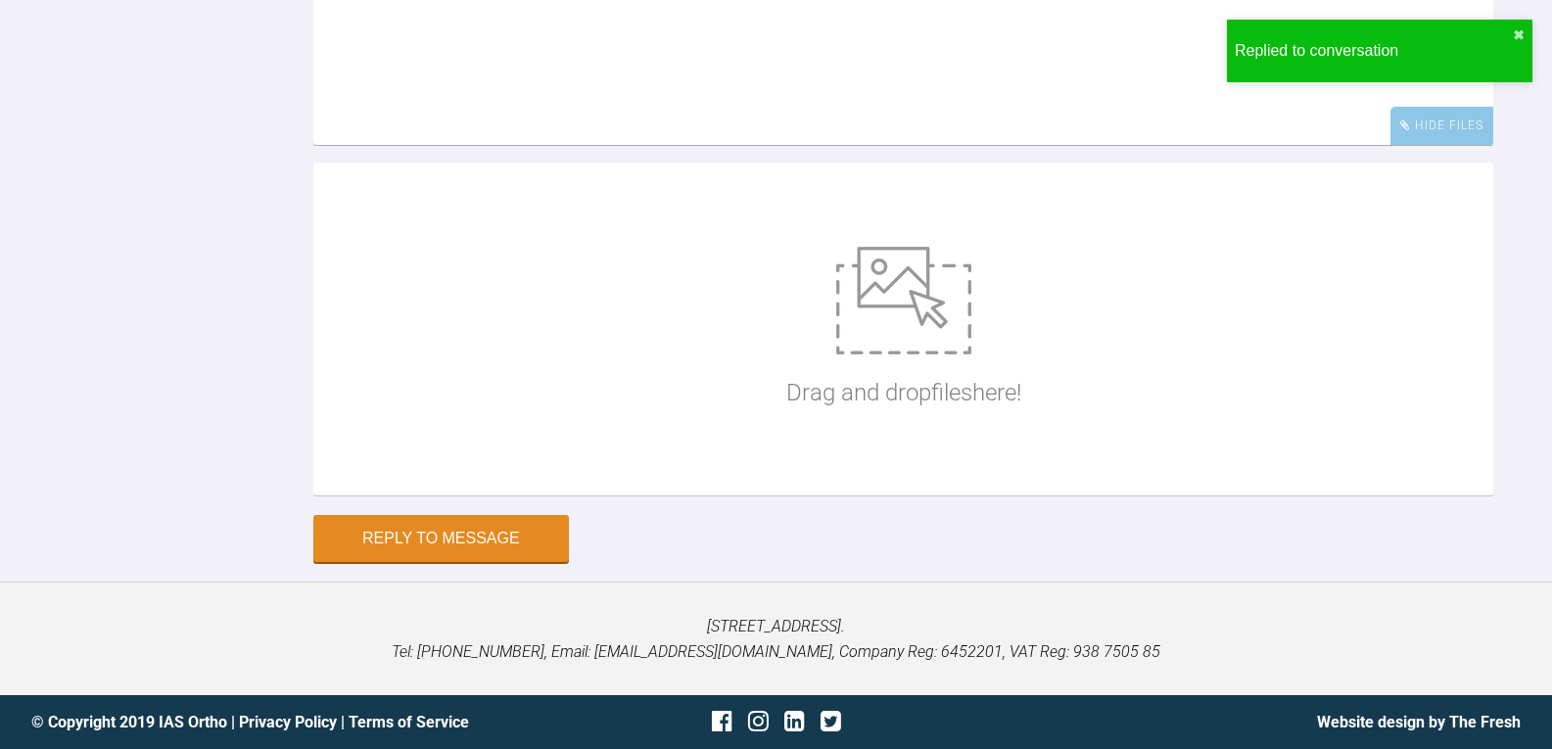
scroll to position [5719, 0]
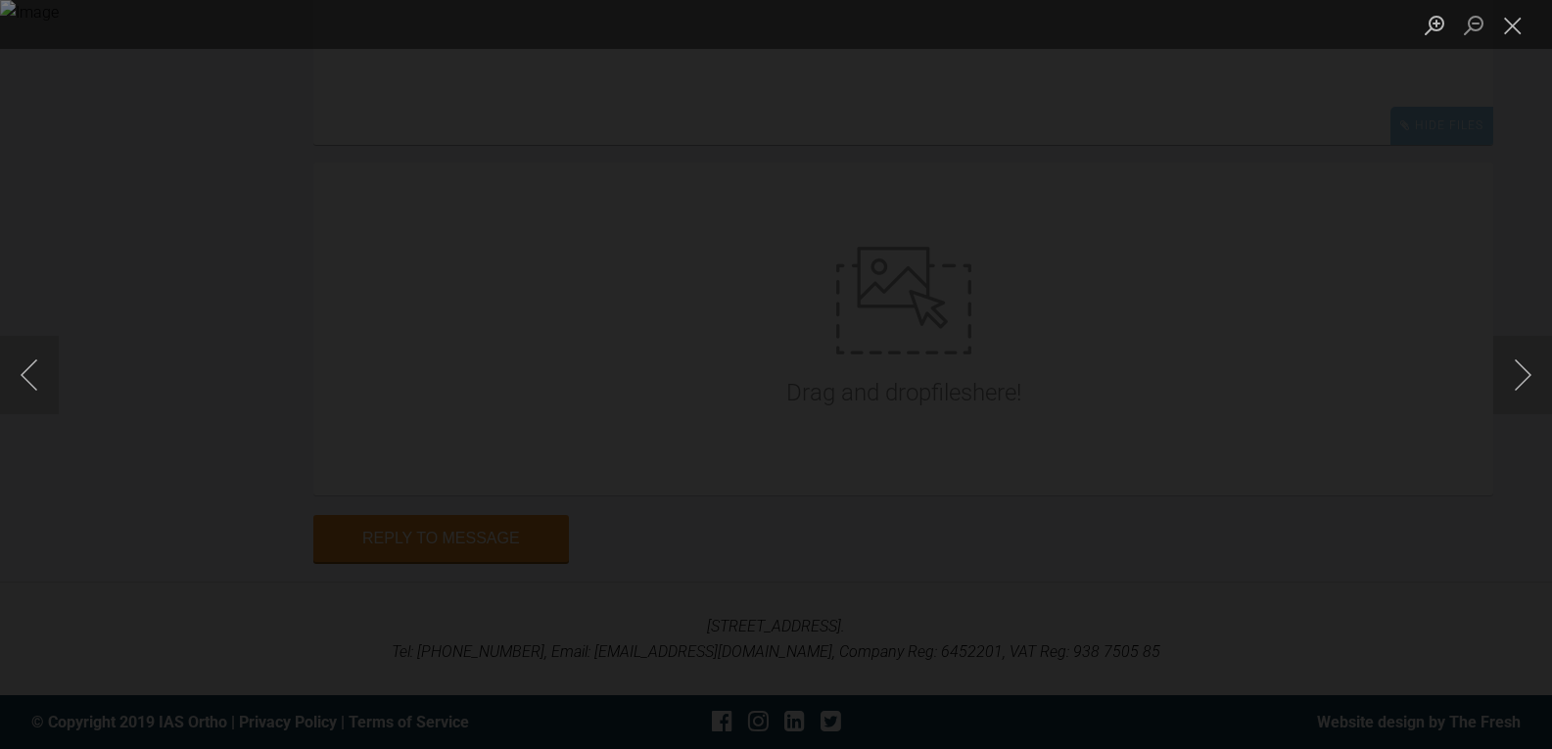
drag, startPoint x: 1515, startPoint y: 28, endPoint x: 1432, endPoint y: 49, distance: 84.8
click at [1514, 28] on button "Close lightbox" at bounding box center [1512, 25] width 39 height 34
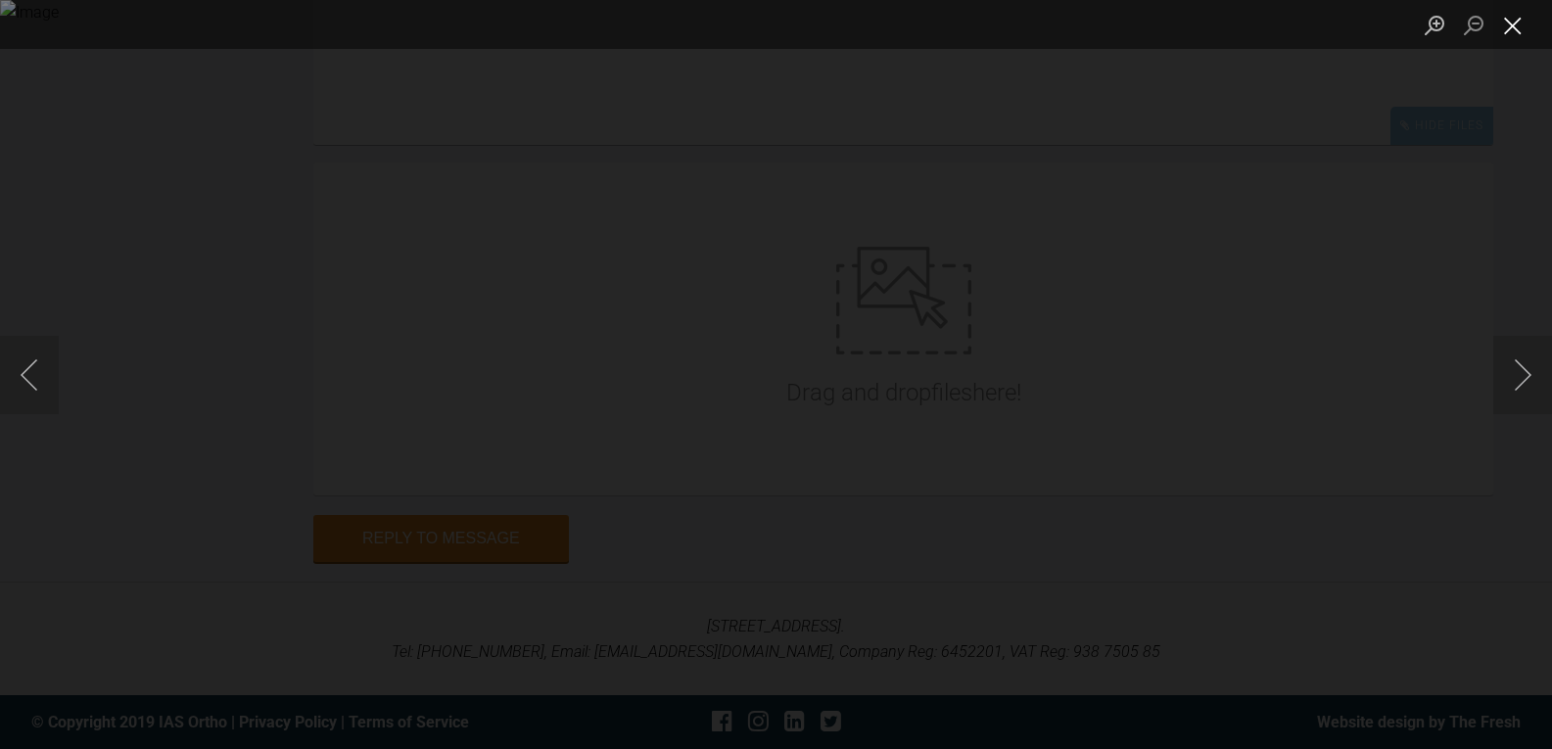
click at [1519, 26] on button "Close lightbox" at bounding box center [1512, 25] width 39 height 34
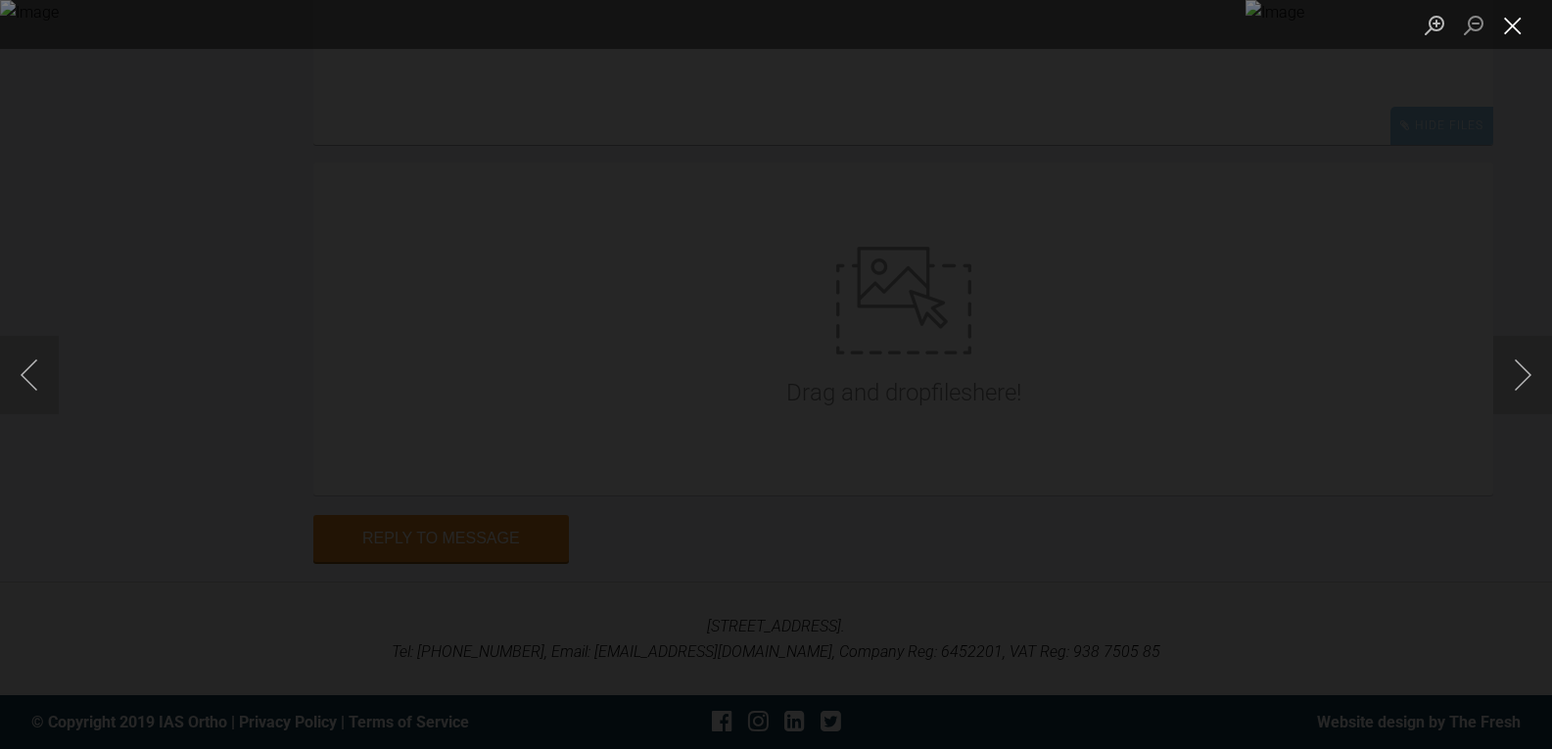
click at [1511, 21] on button "Close lightbox" at bounding box center [1512, 25] width 39 height 34
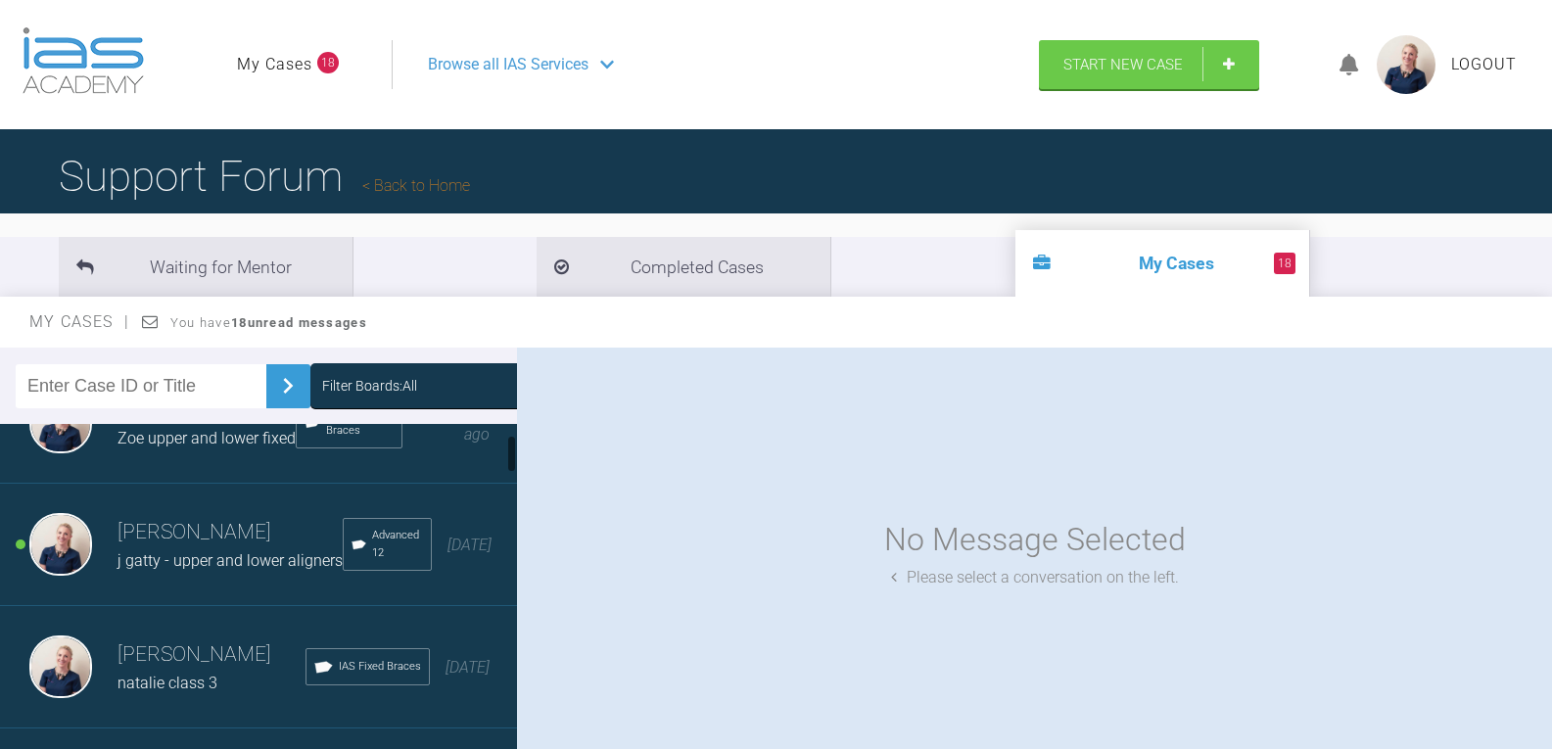
scroll to position [98, 0]
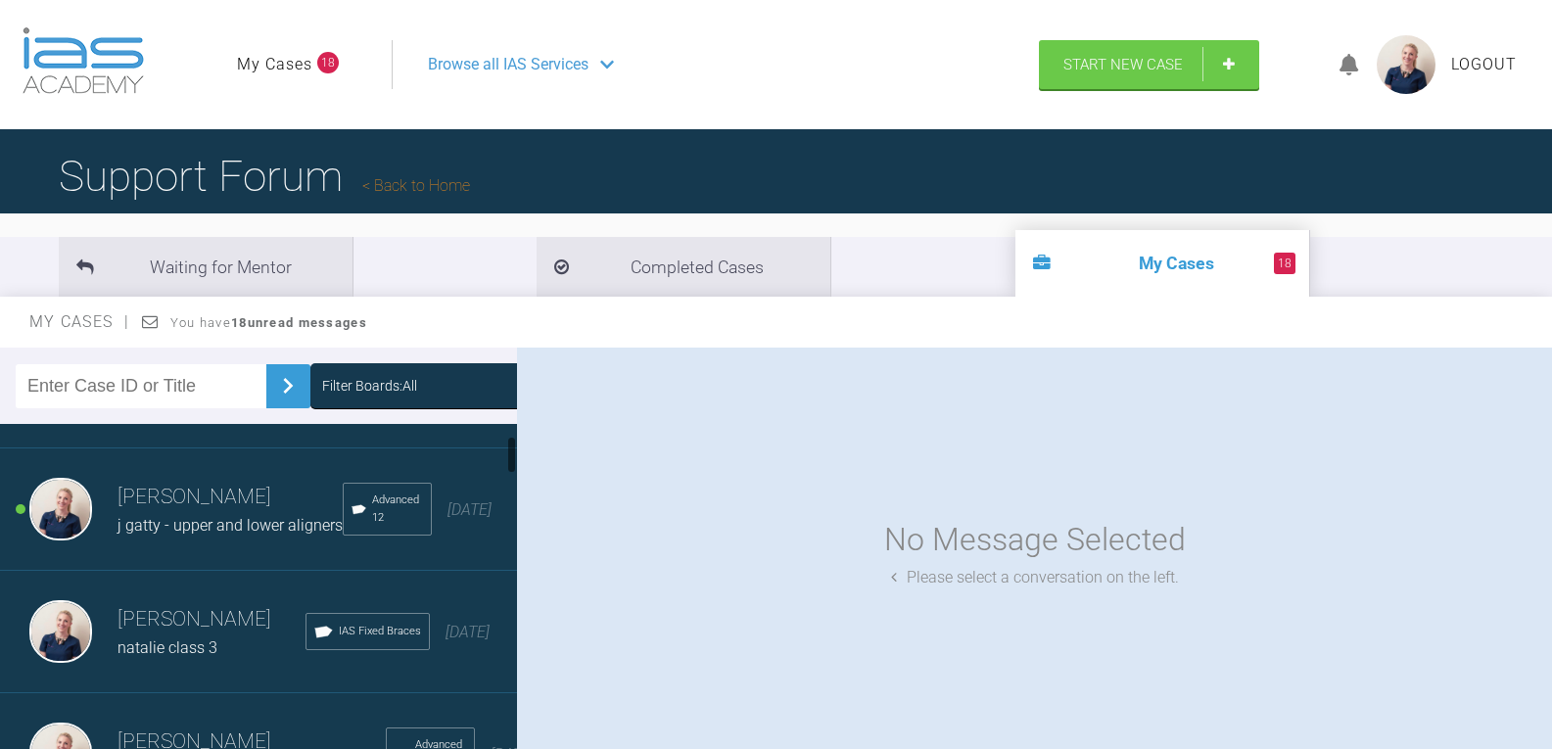
click at [198, 507] on h3 "[PERSON_NAME]" at bounding box center [229, 497] width 225 height 33
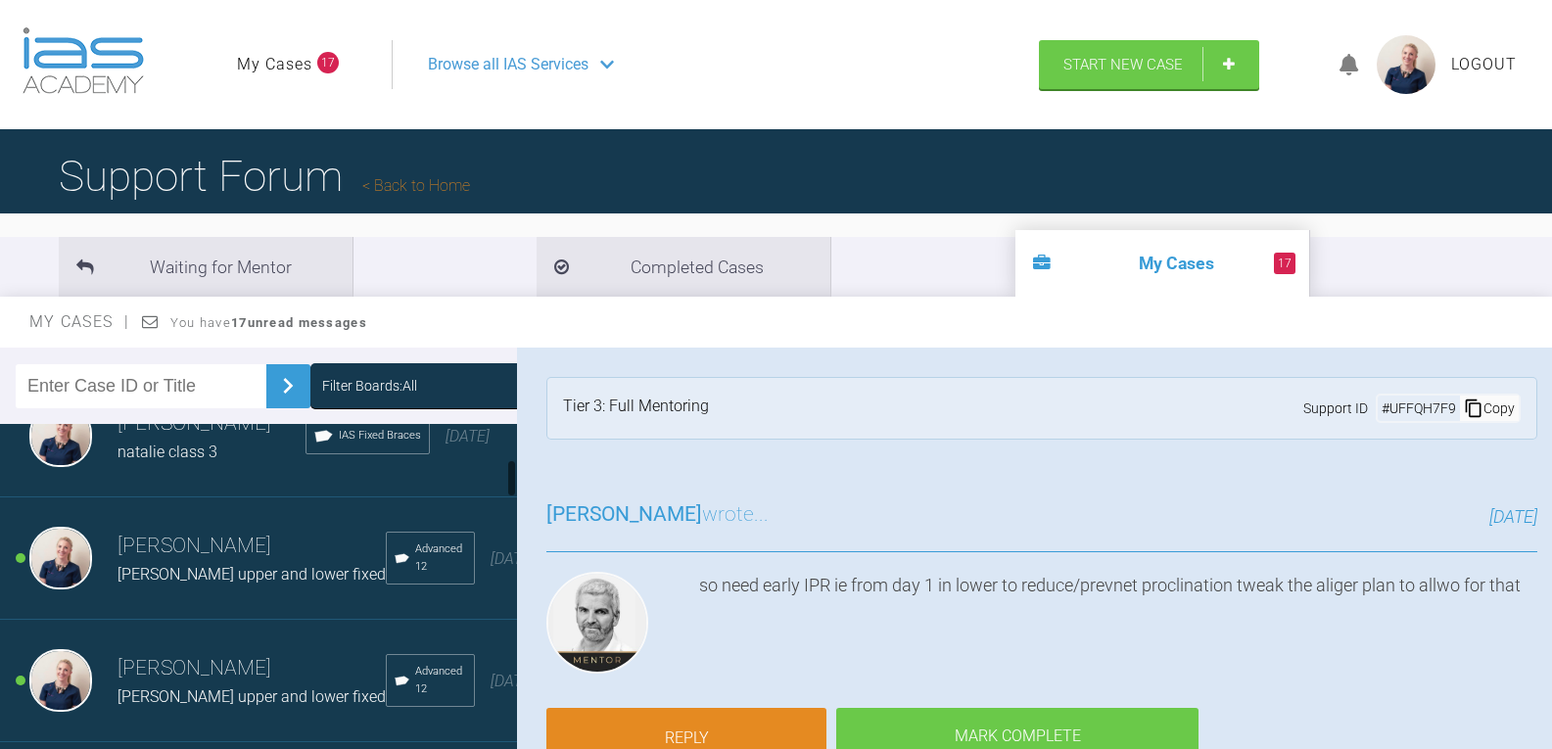
scroll to position [392, 0]
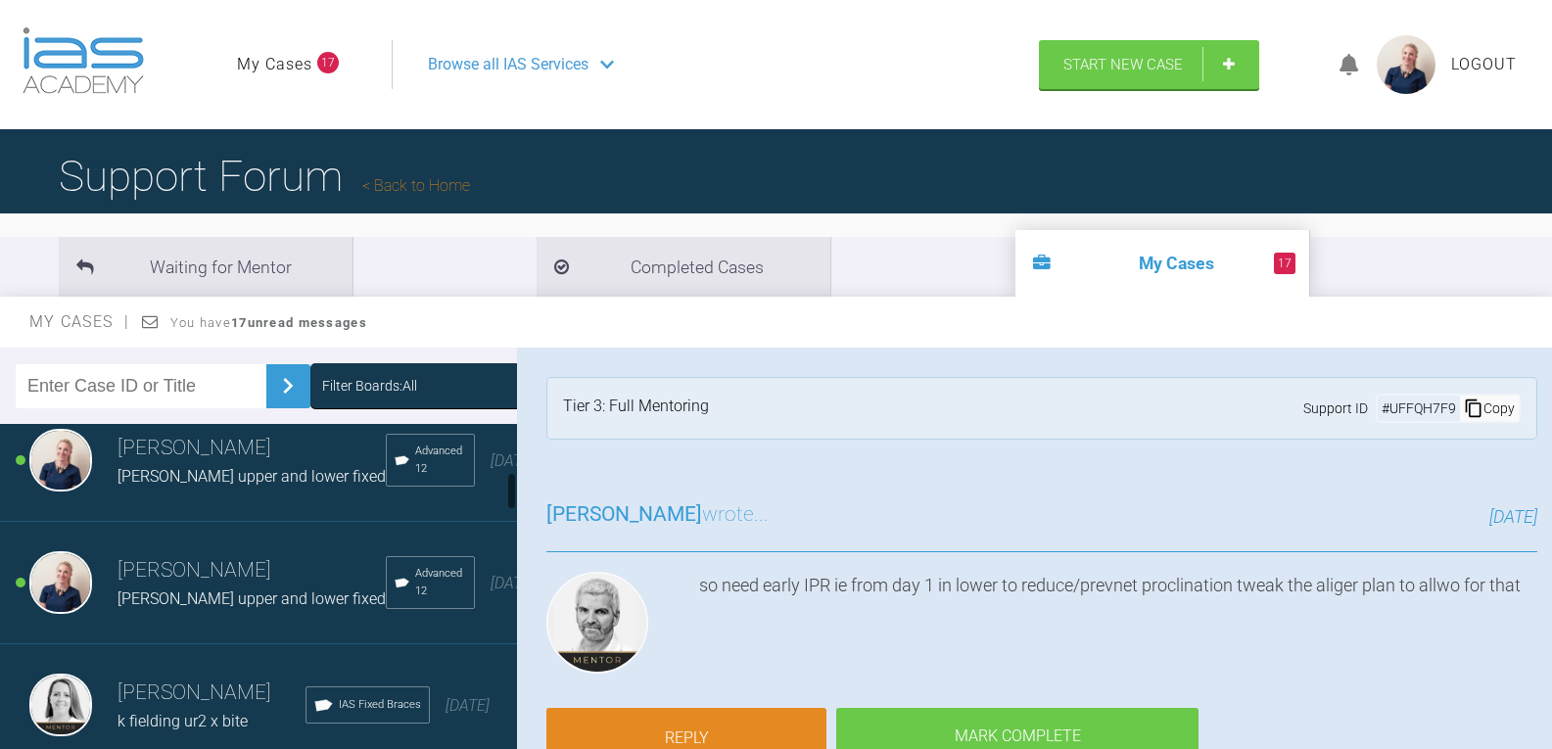
click at [206, 483] on span "[PERSON_NAME] upper and lower fixed" at bounding box center [251, 476] width 268 height 19
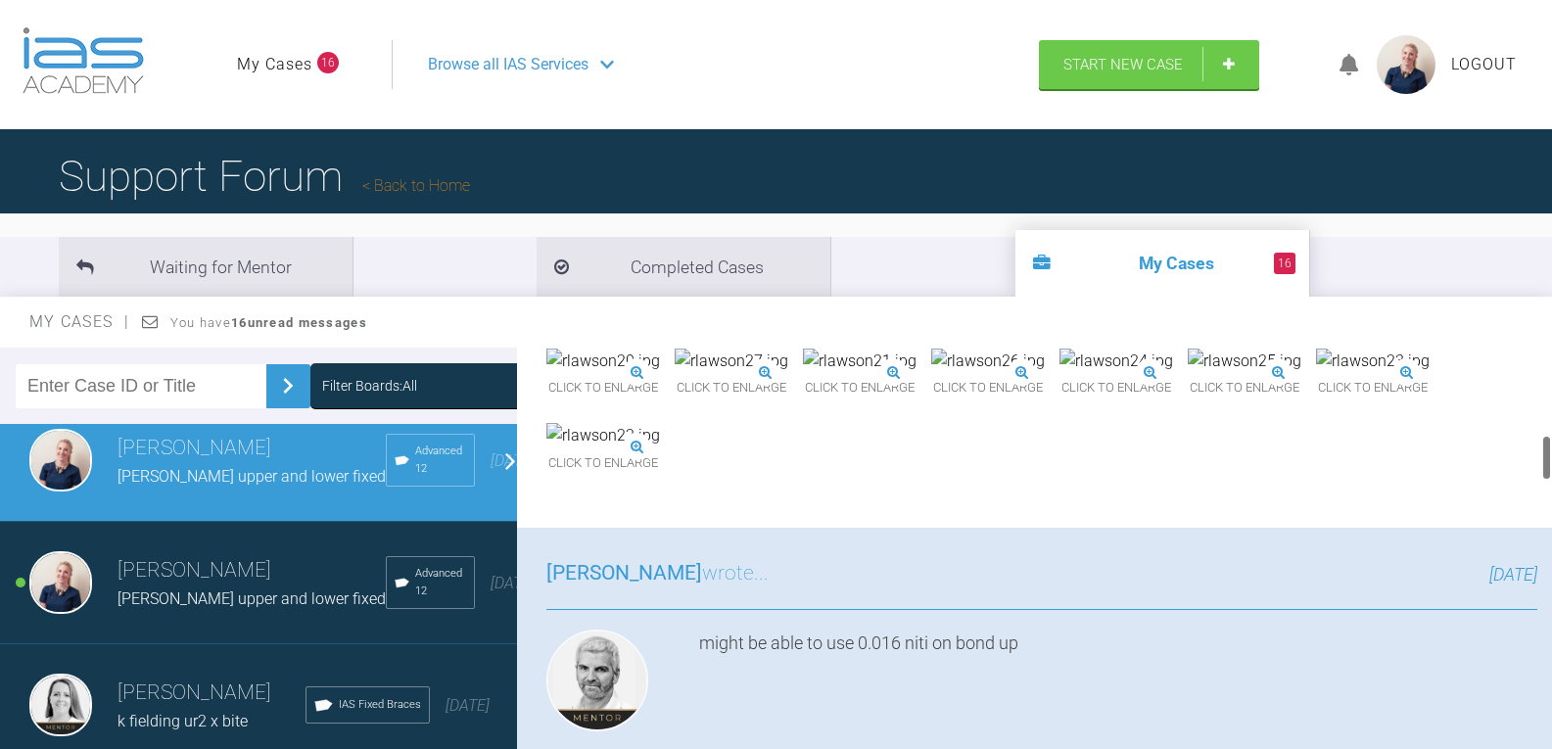
scroll to position [783, 0]
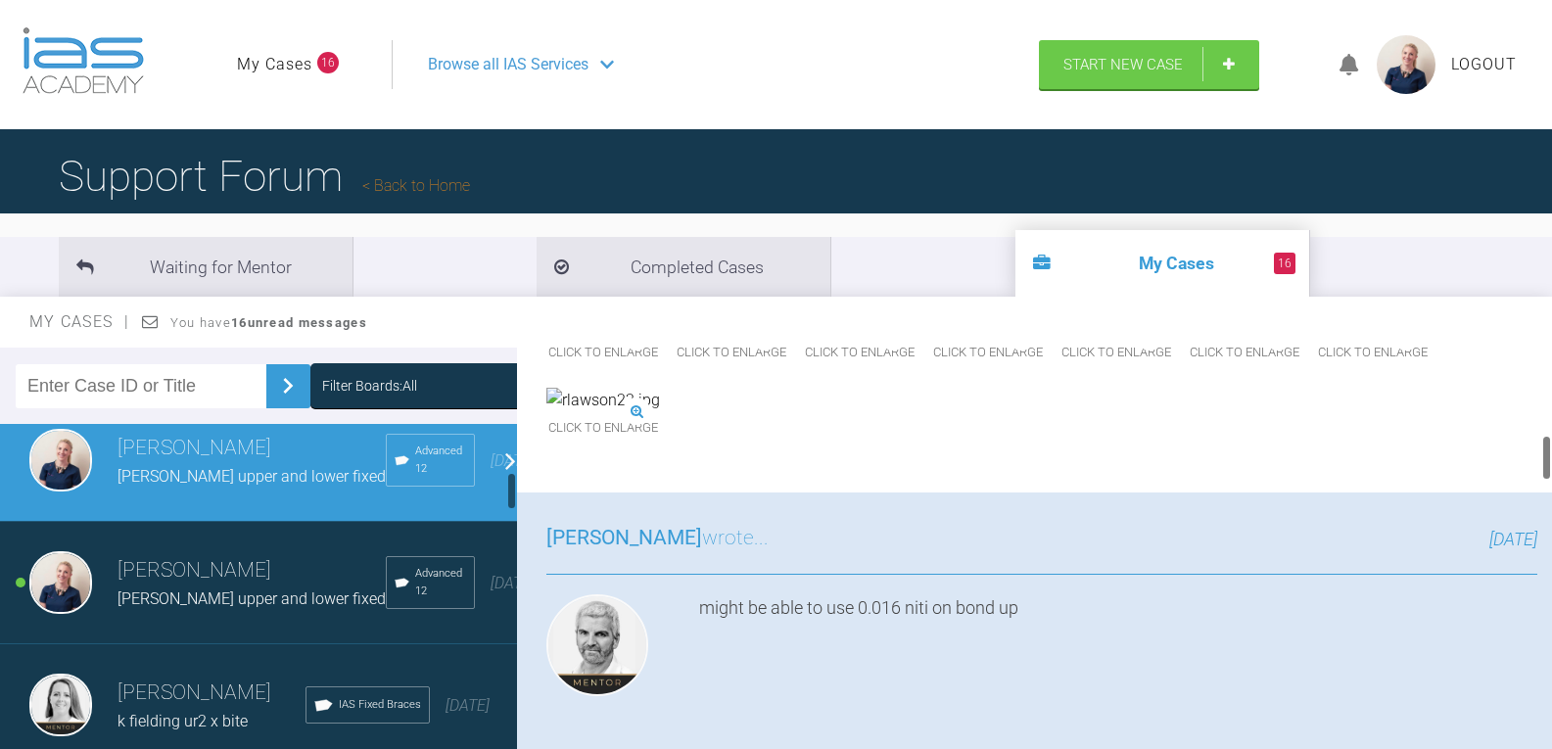
click at [203, 587] on h3 "[PERSON_NAME]" at bounding box center [251, 570] width 268 height 33
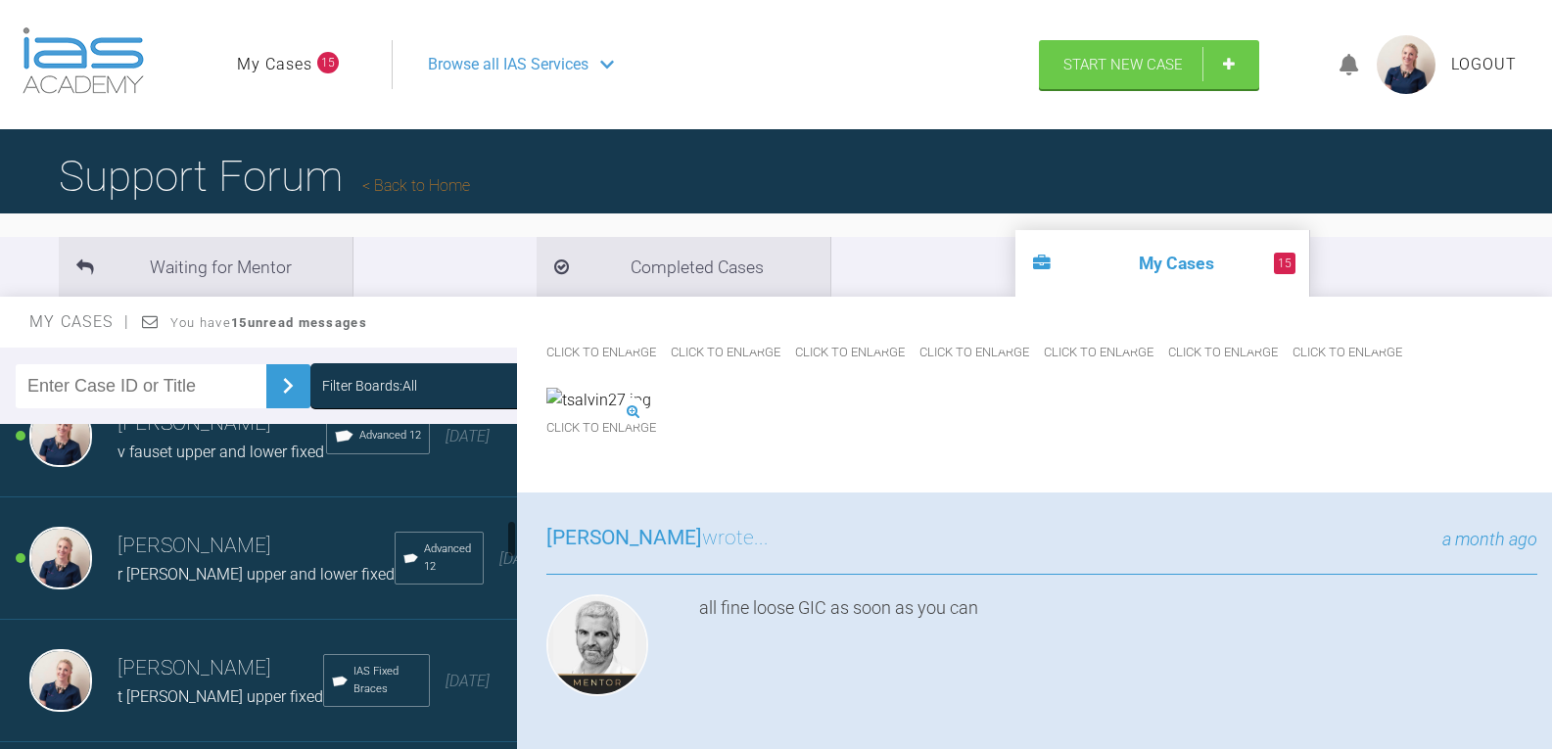
click at [241, 497] on div "[PERSON_NAME] v [PERSON_NAME] upper and lower fixed Advanced 12 [DATE]" at bounding box center [266, 436] width 532 height 122
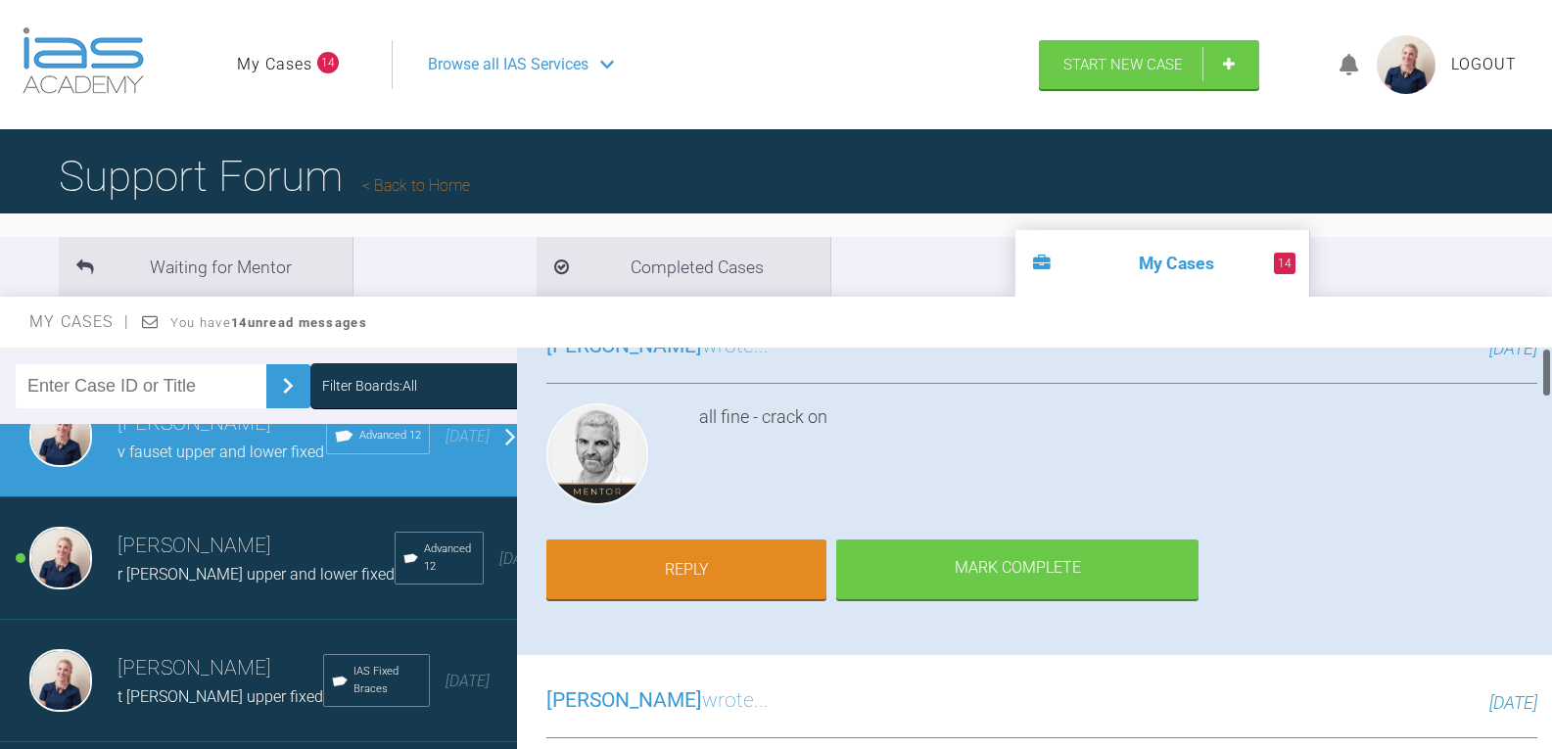
scroll to position [0, 0]
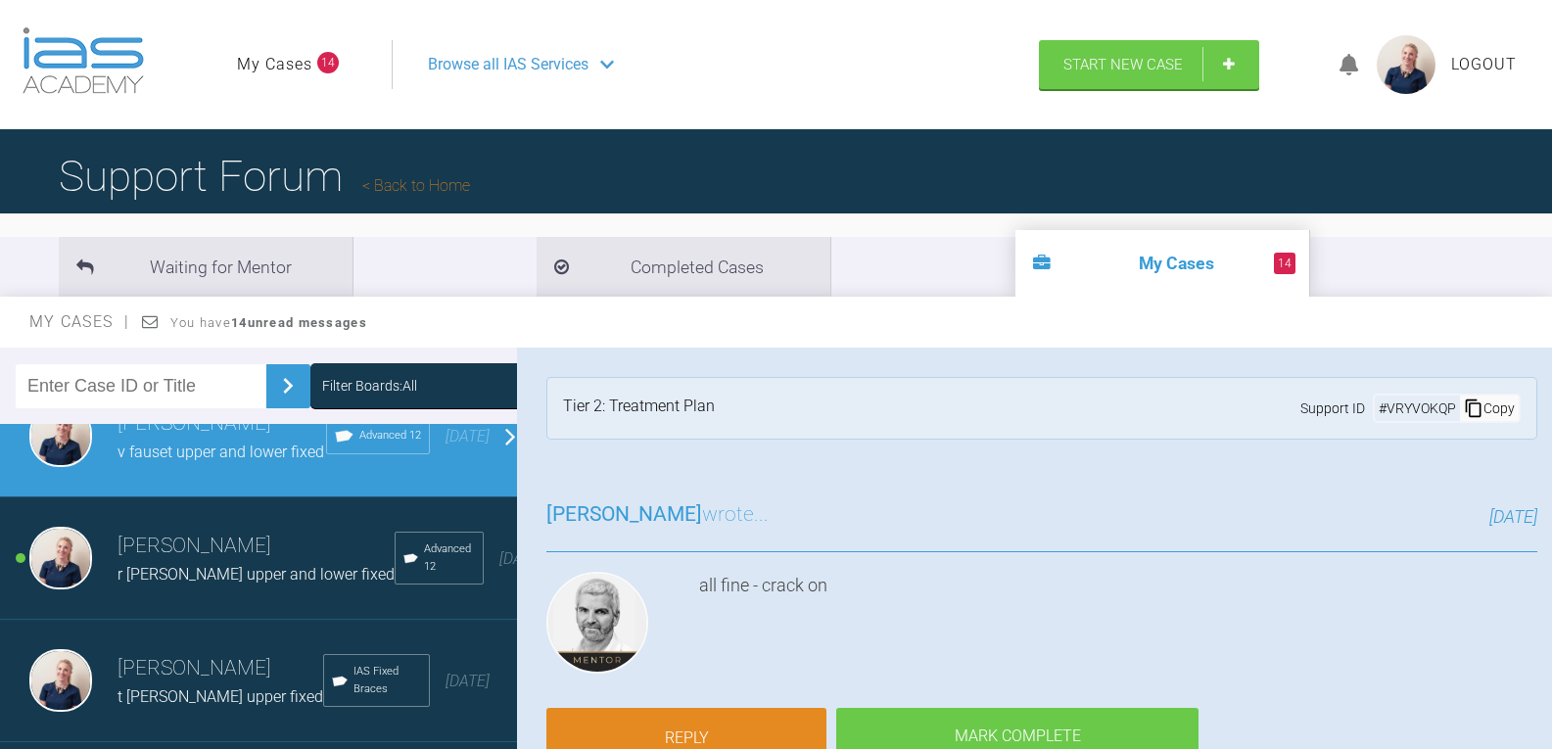
click at [270, 563] on h3 "[PERSON_NAME]" at bounding box center [255, 546] width 277 height 33
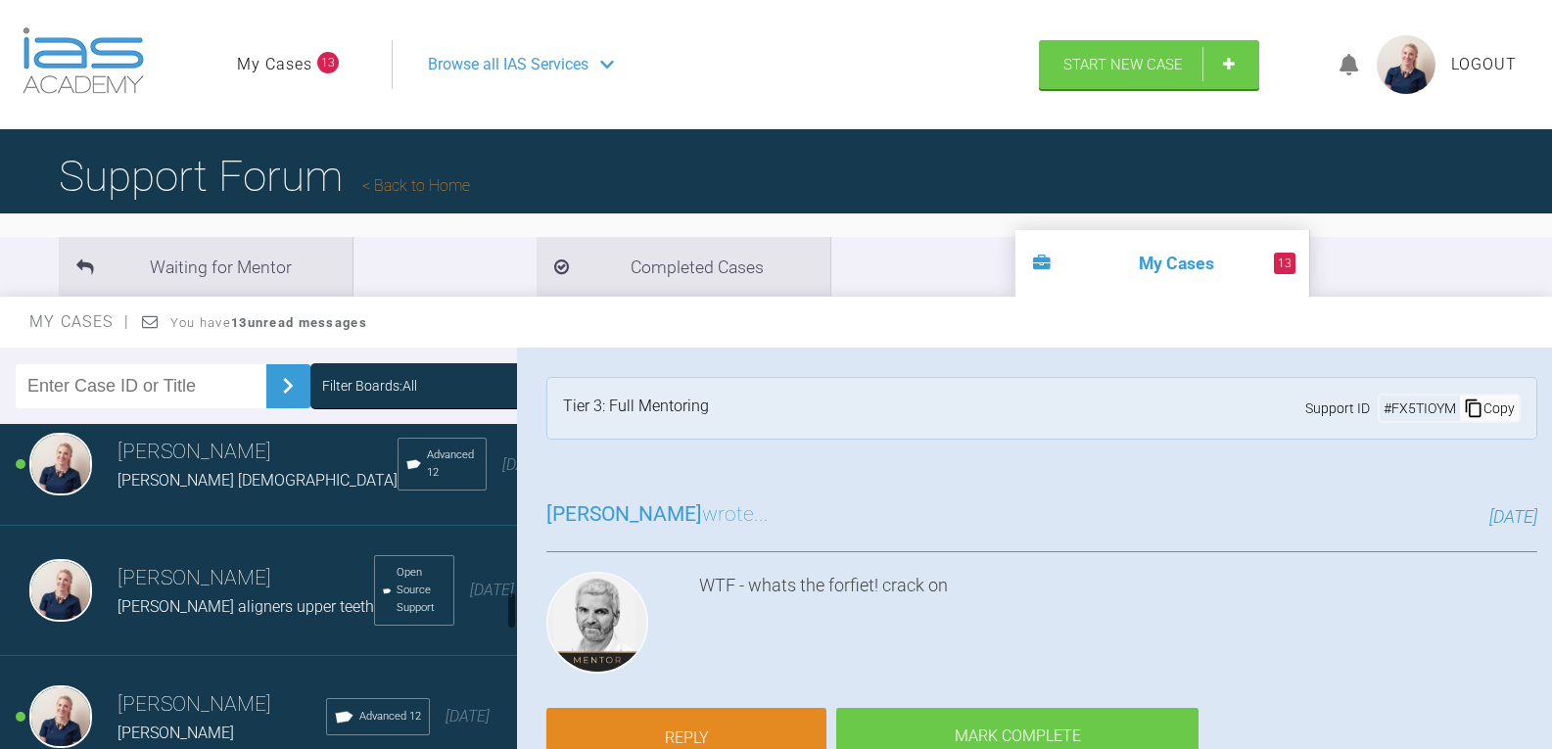
scroll to position [1371, 0]
click at [164, 595] on h3 "[PERSON_NAME]" at bounding box center [221, 578] width 209 height 33
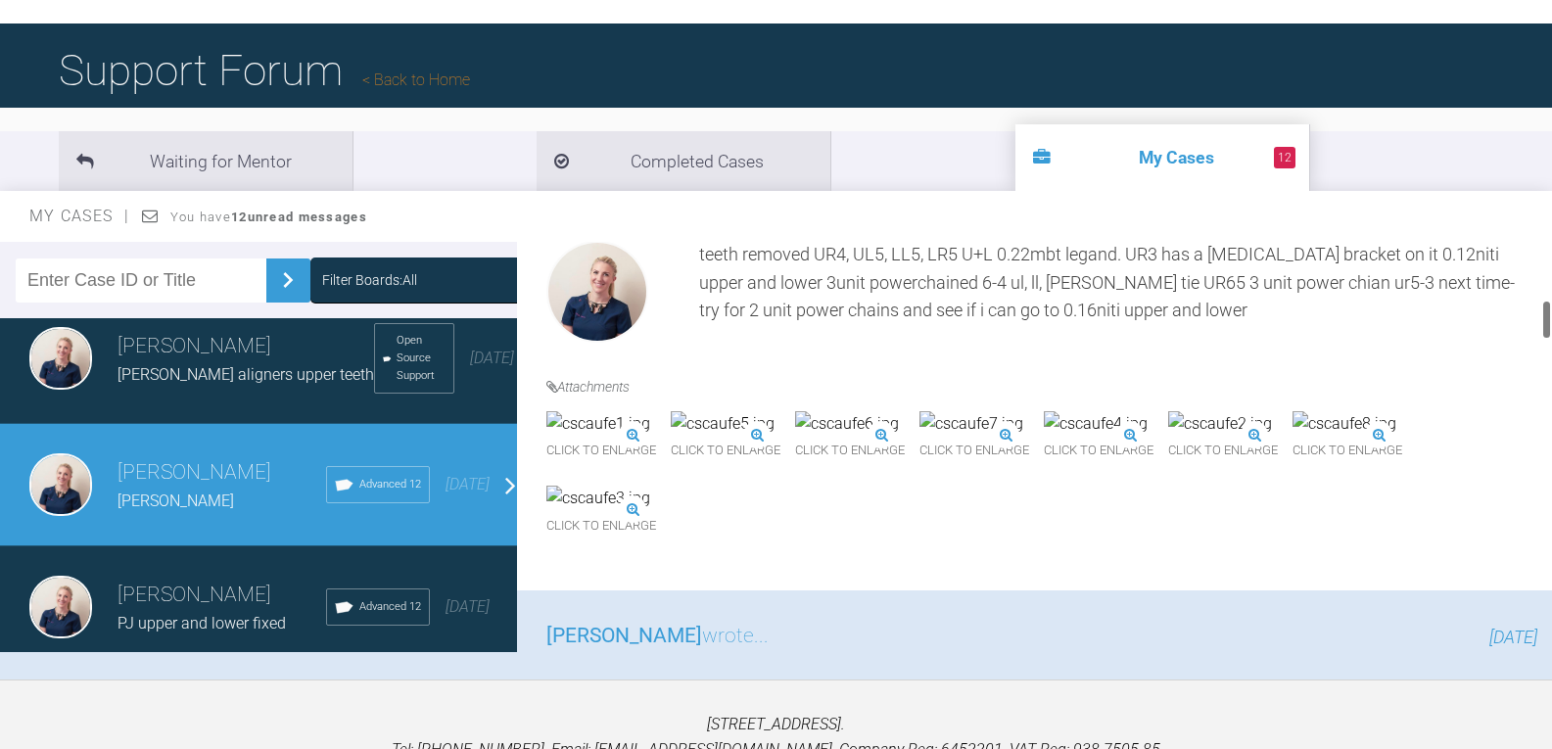
scroll to position [685, 0]
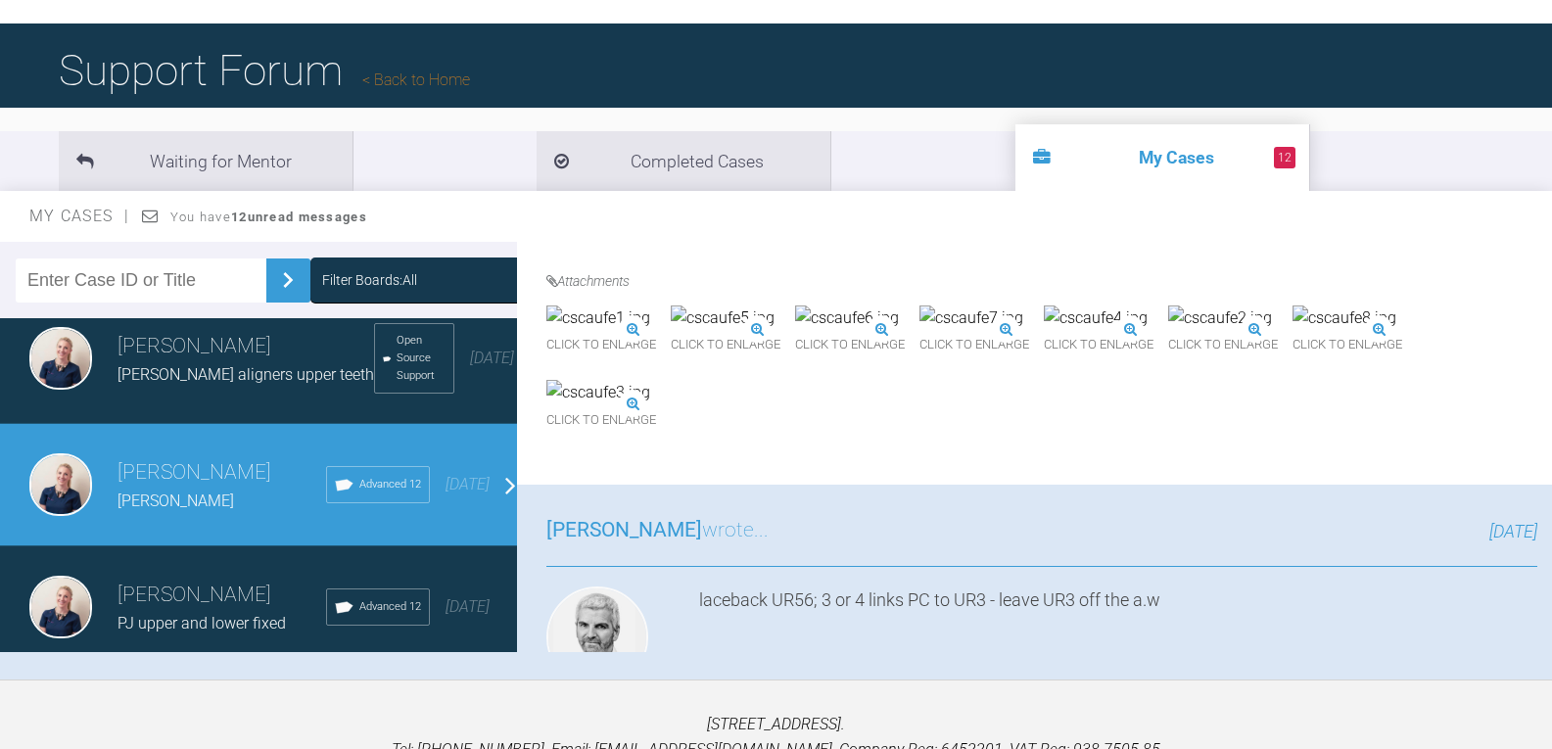
click at [774, 331] on img at bounding box center [723, 317] width 104 height 25
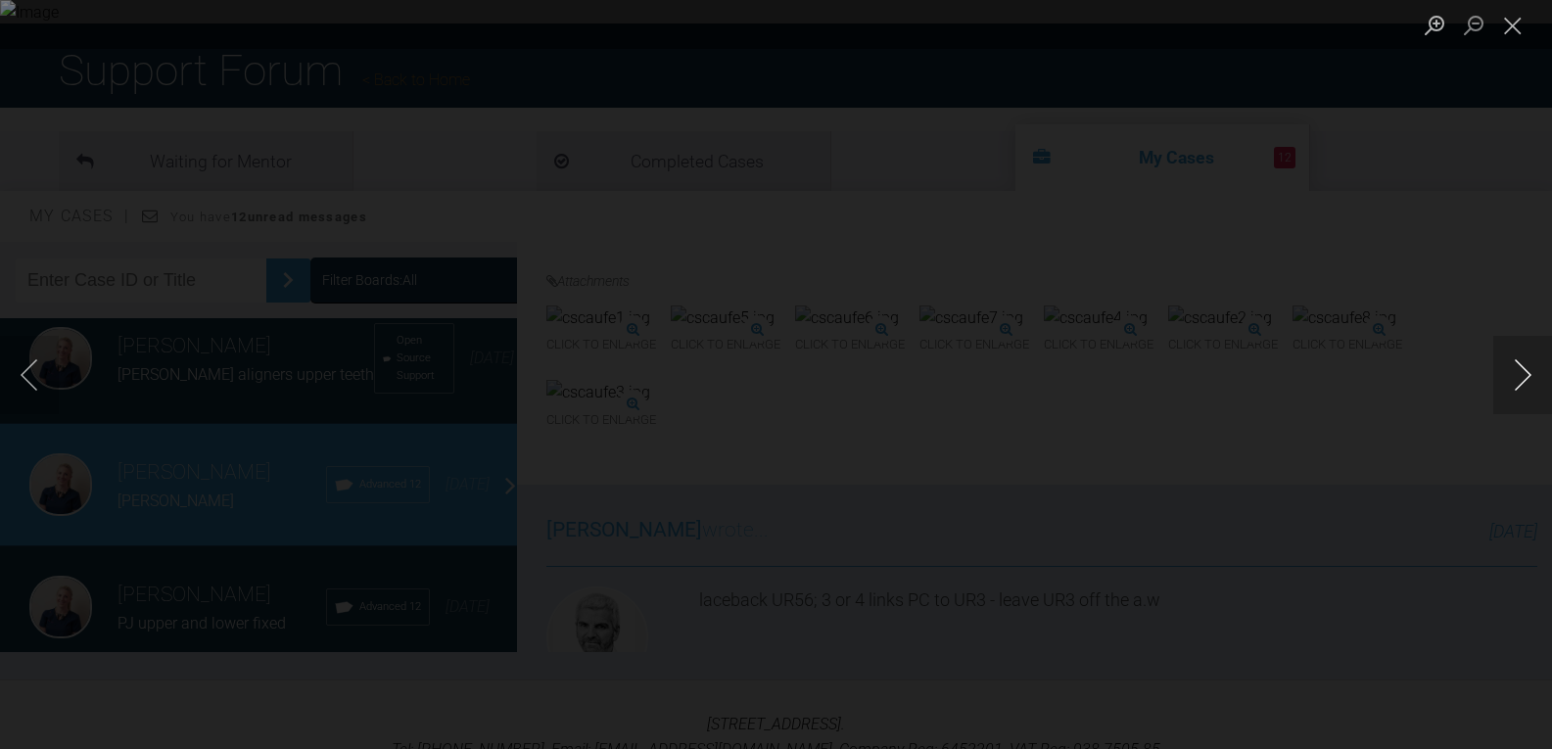
click at [1527, 366] on button "Next image" at bounding box center [1522, 375] width 59 height 78
click at [1524, 366] on button "Next image" at bounding box center [1522, 375] width 59 height 78
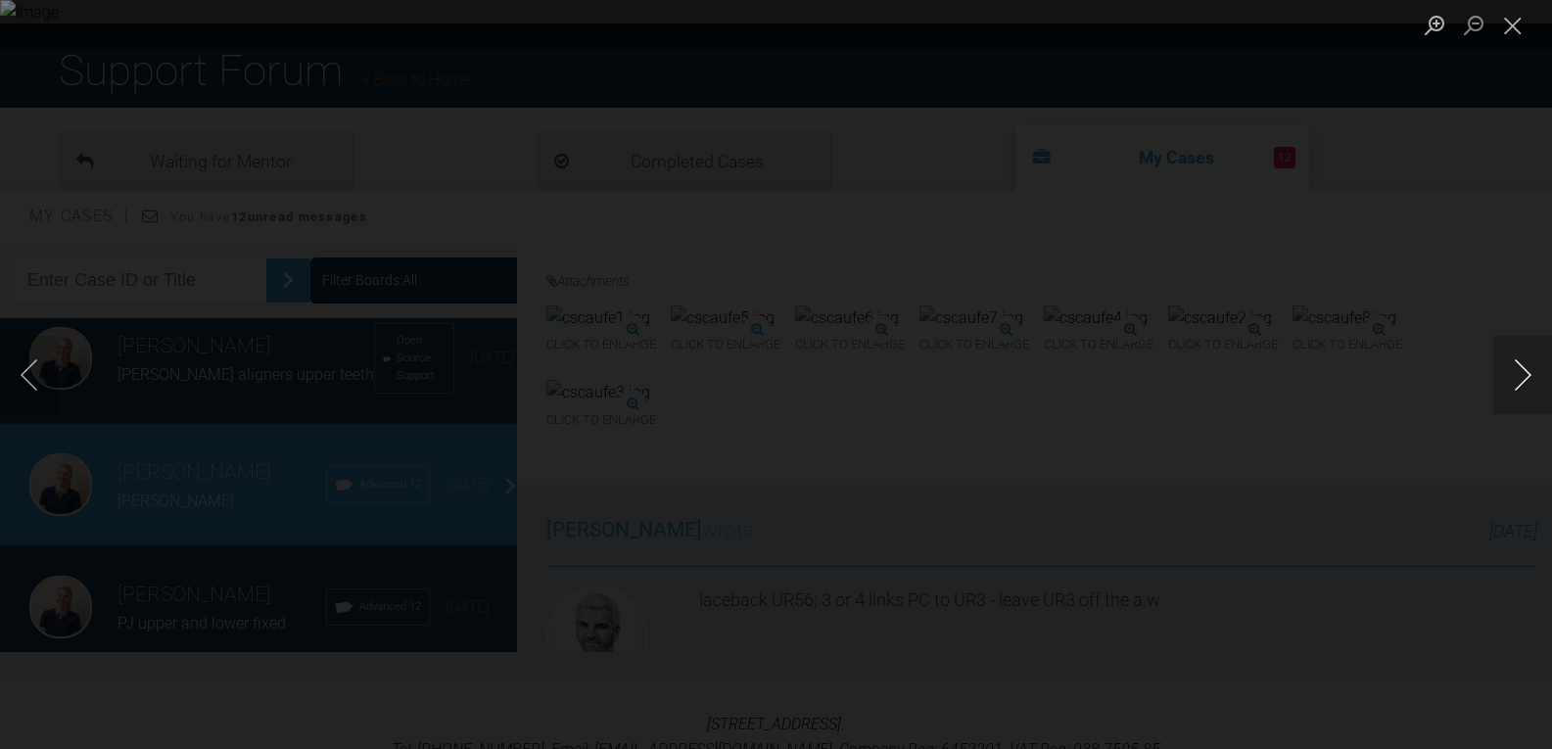
click at [1524, 366] on button "Next image" at bounding box center [1522, 375] width 59 height 78
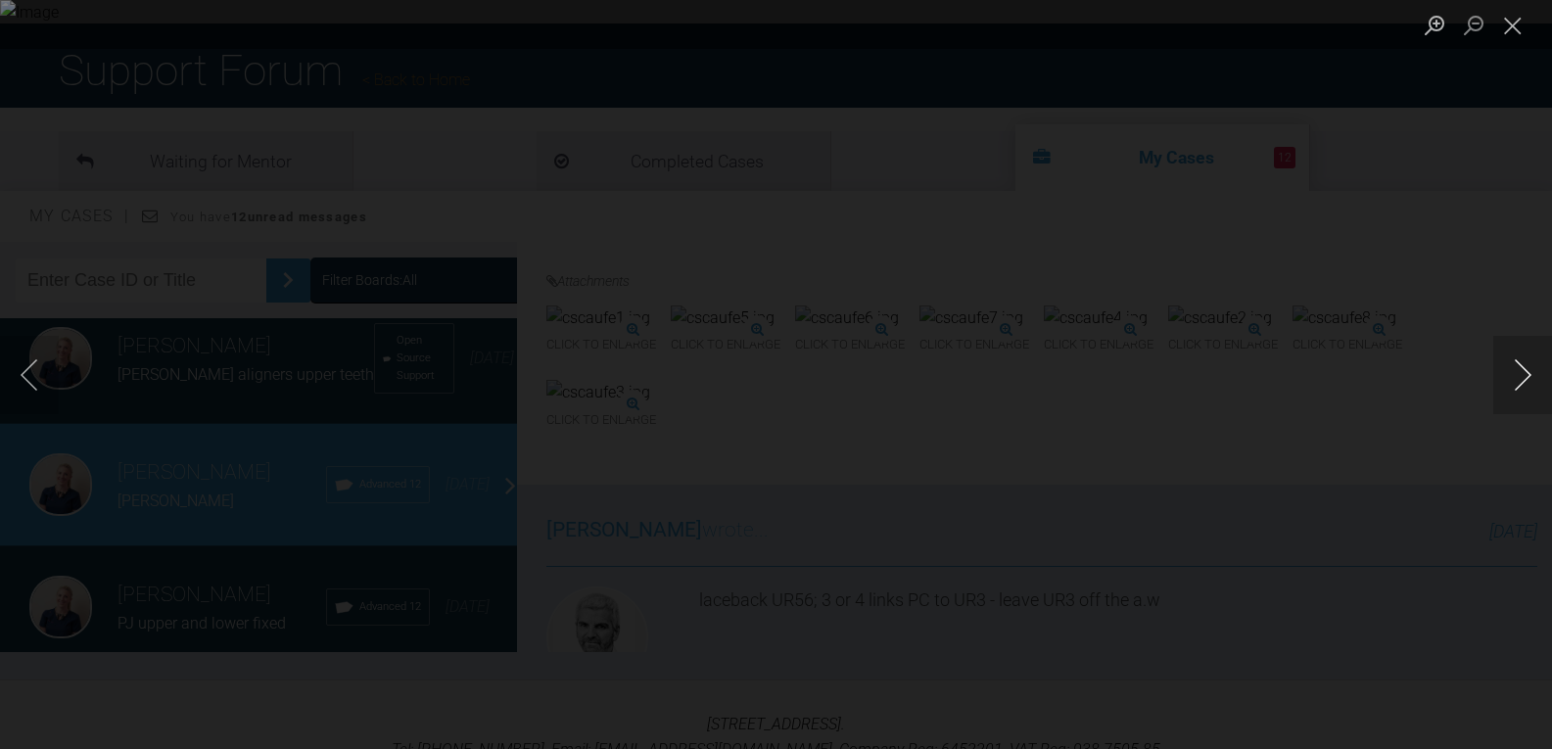
click at [1524, 366] on button "Next image" at bounding box center [1522, 375] width 59 height 78
click at [1507, 28] on button "Close lightbox" at bounding box center [1512, 25] width 39 height 34
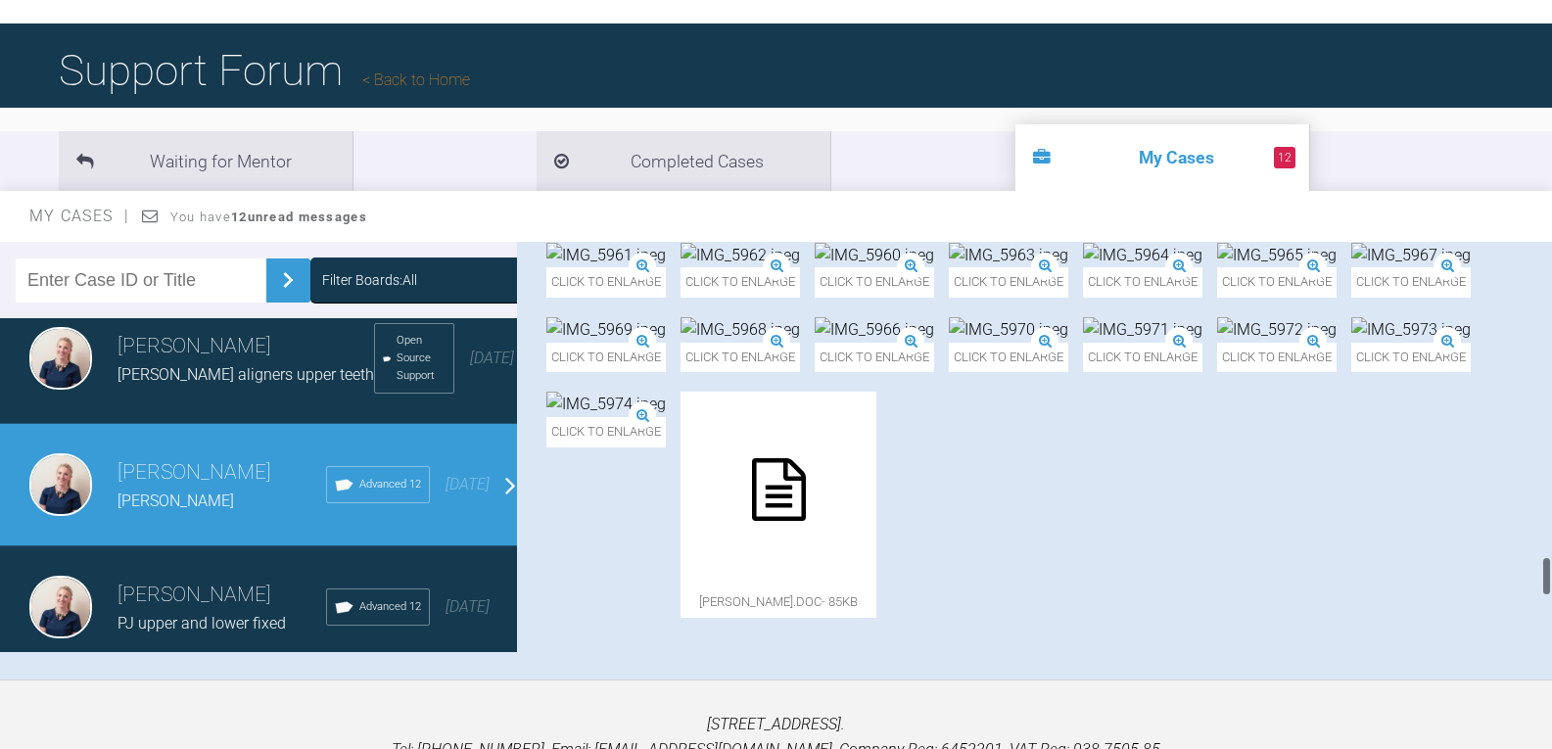
scroll to position [3133, 0]
click at [666, 268] on img at bounding box center [605, 255] width 119 height 25
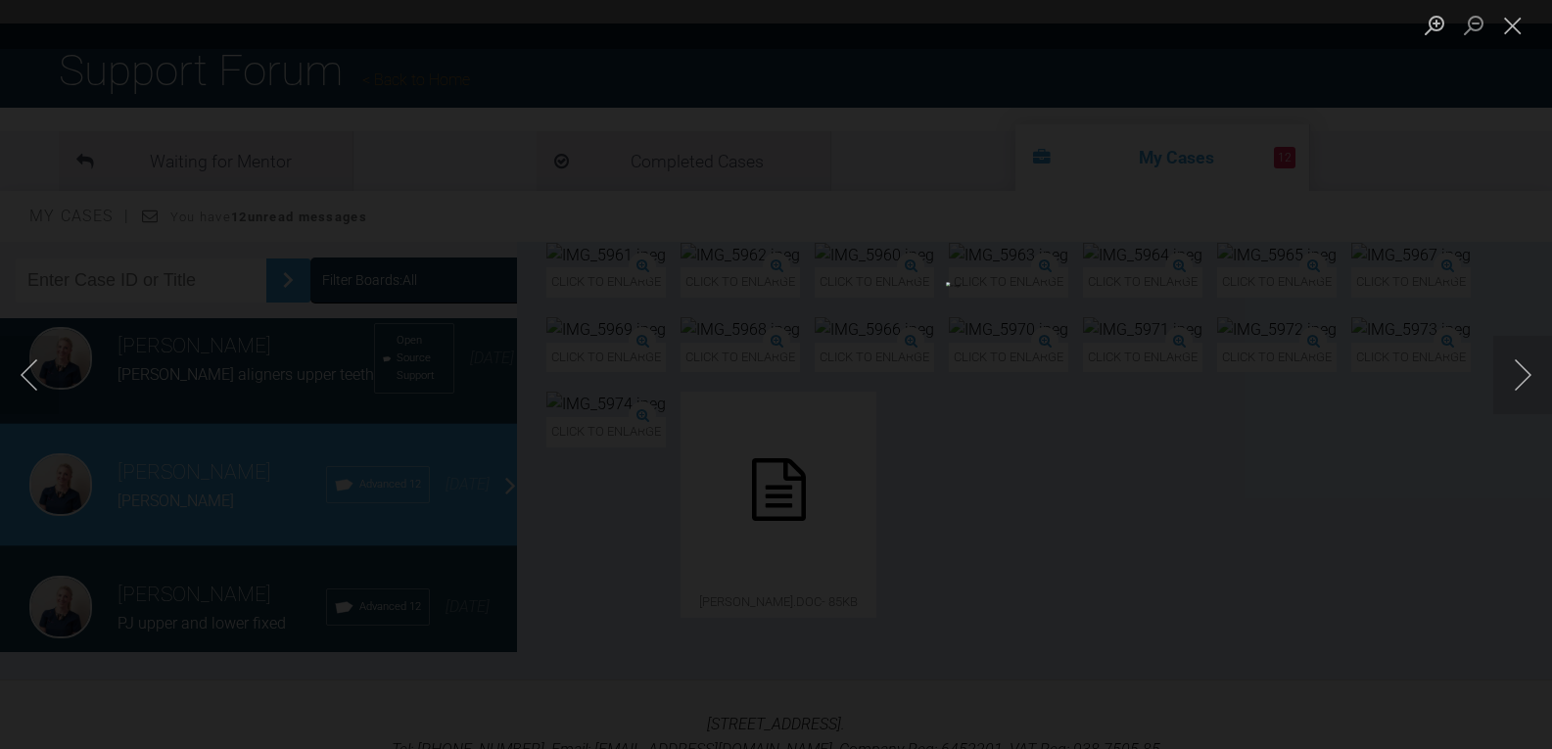
click at [1512, 29] on button "Close lightbox" at bounding box center [1512, 25] width 39 height 34
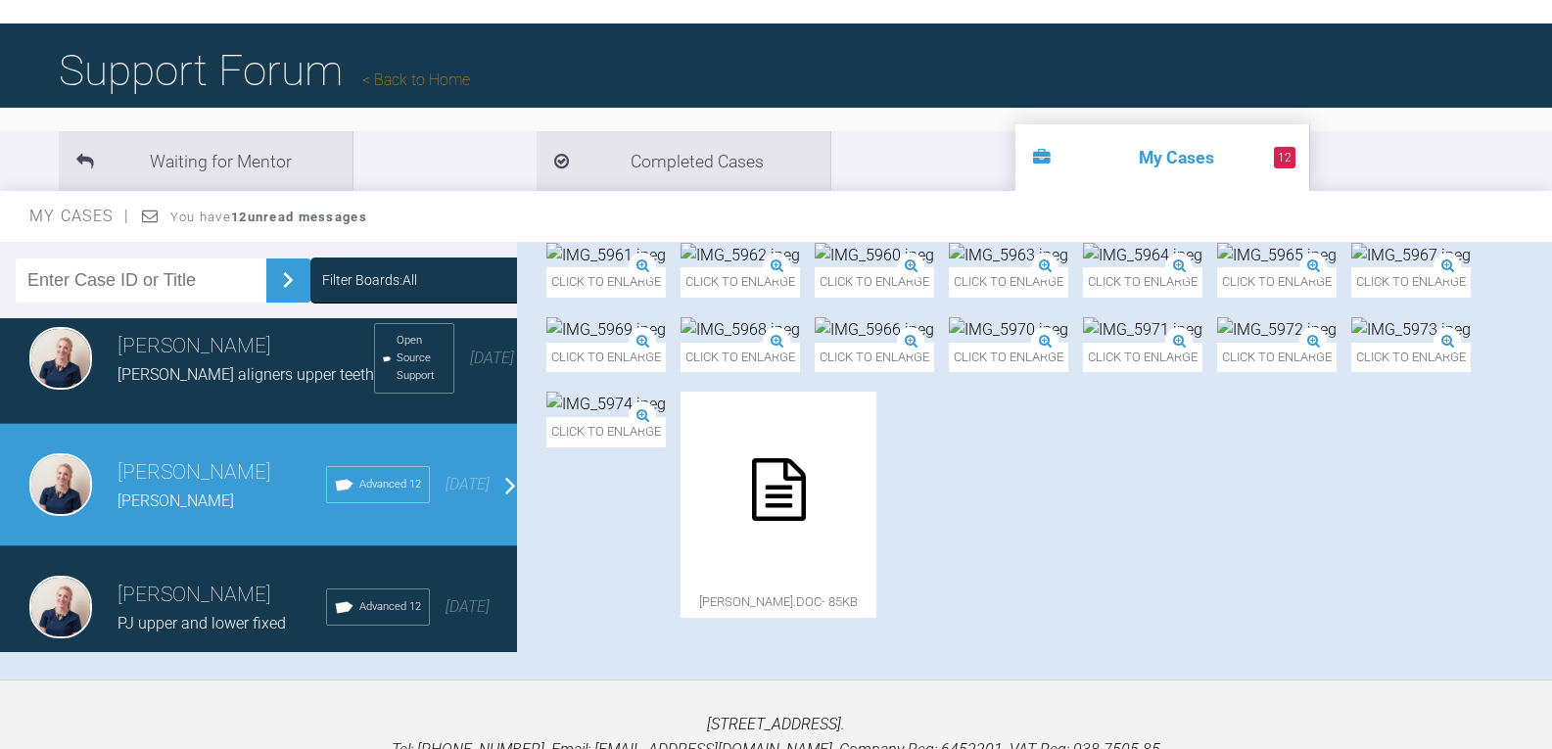
click at [1068, 268] on img at bounding box center [1008, 255] width 119 height 25
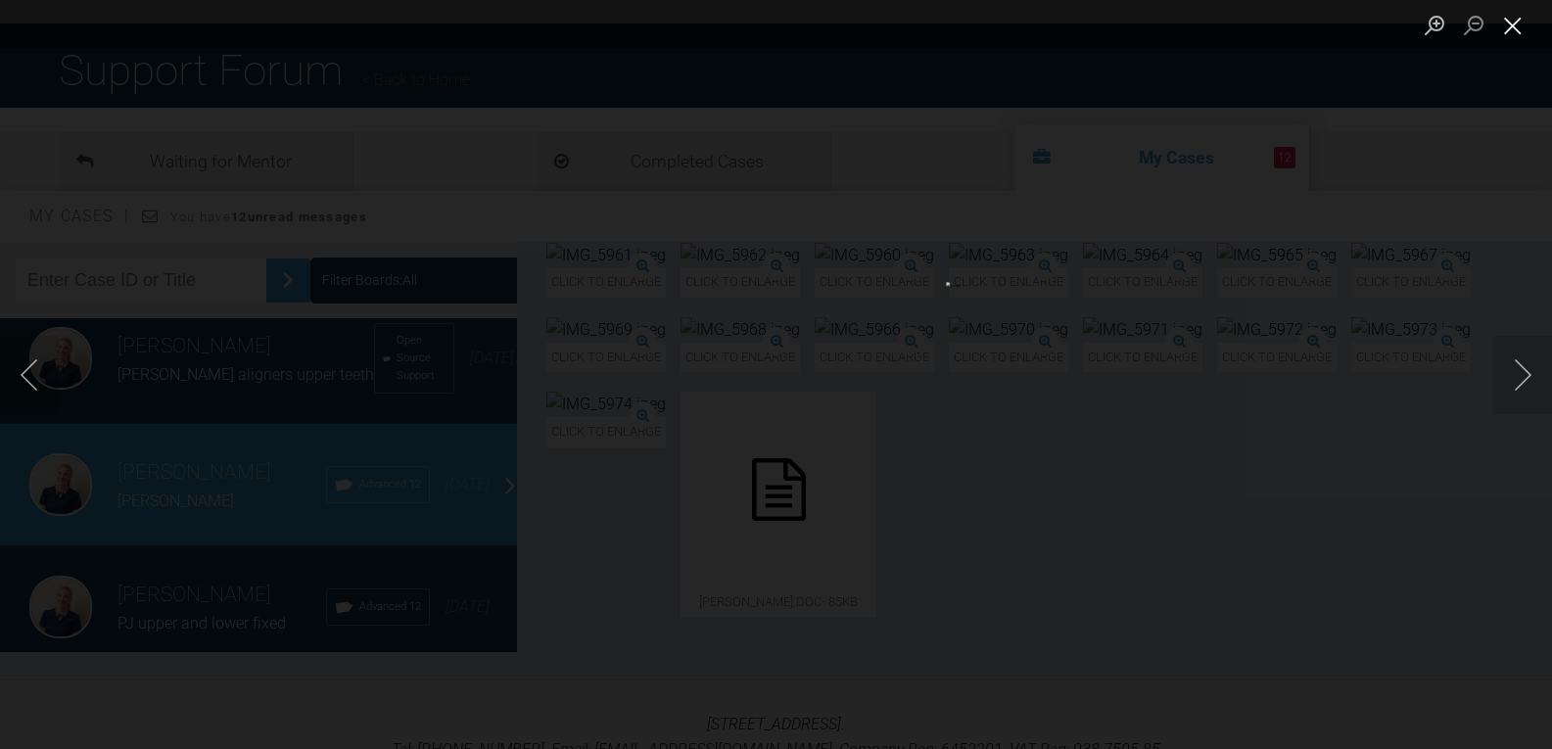
click at [1509, 25] on button "Close lightbox" at bounding box center [1512, 25] width 39 height 34
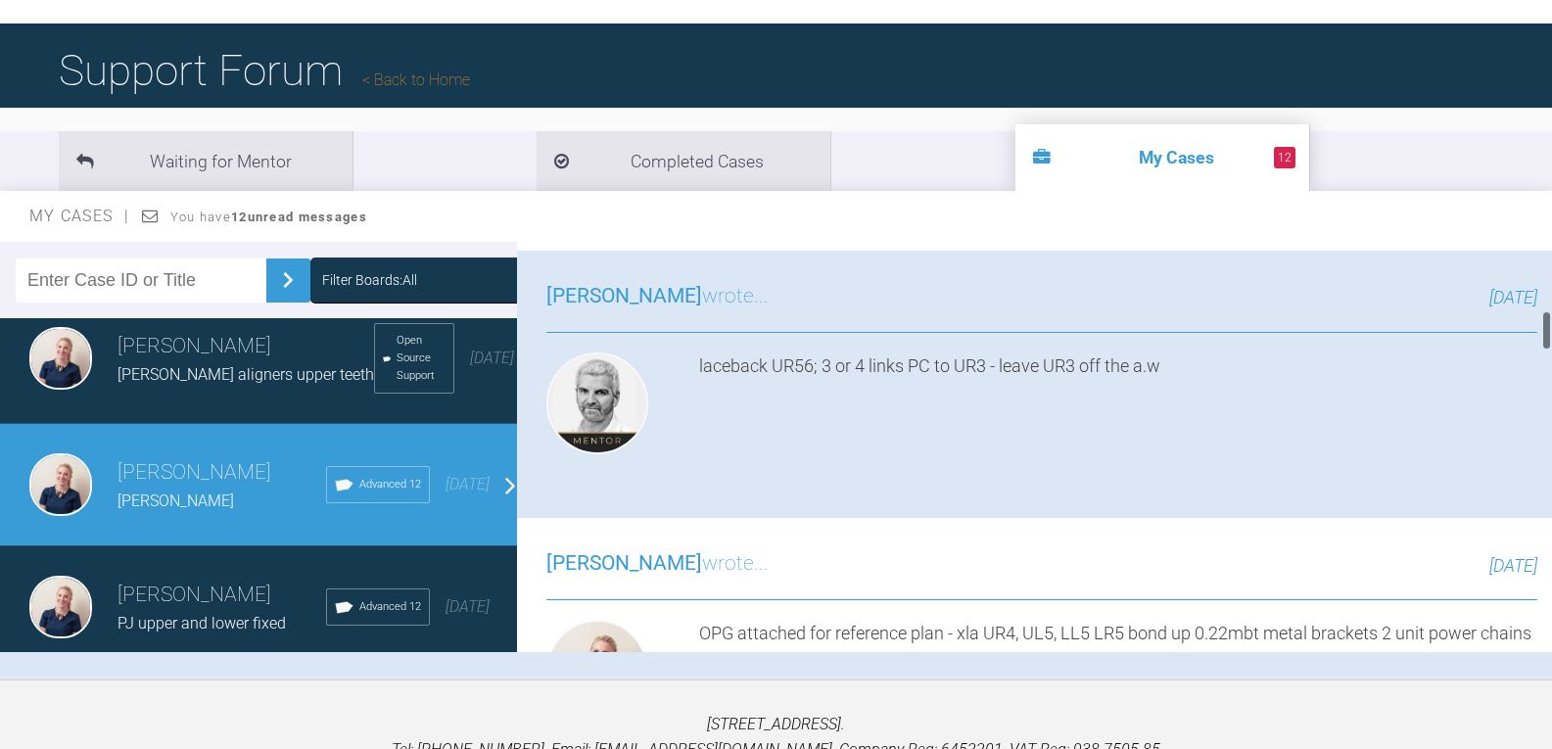
scroll to position [685, 0]
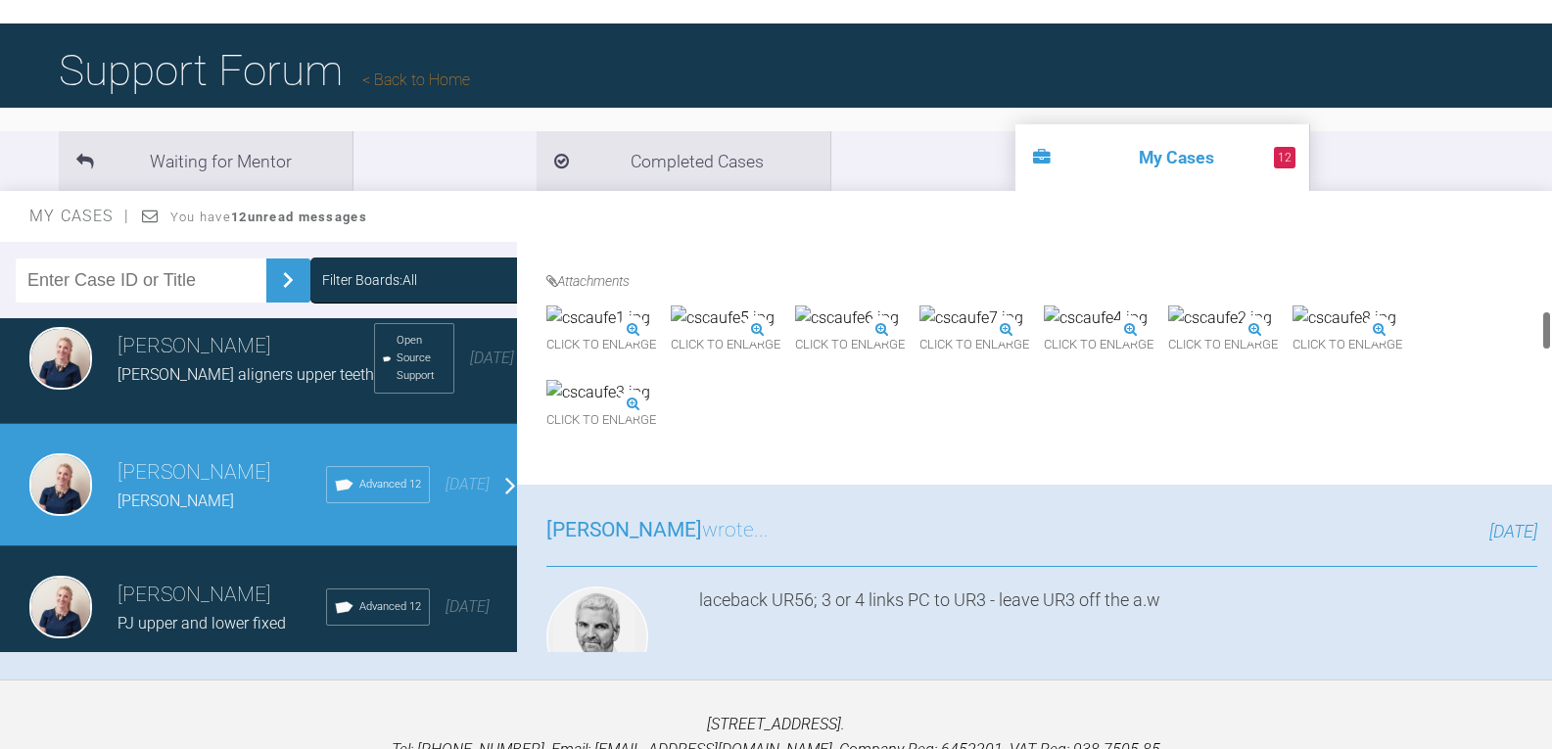
click at [774, 331] on img at bounding box center [723, 317] width 104 height 25
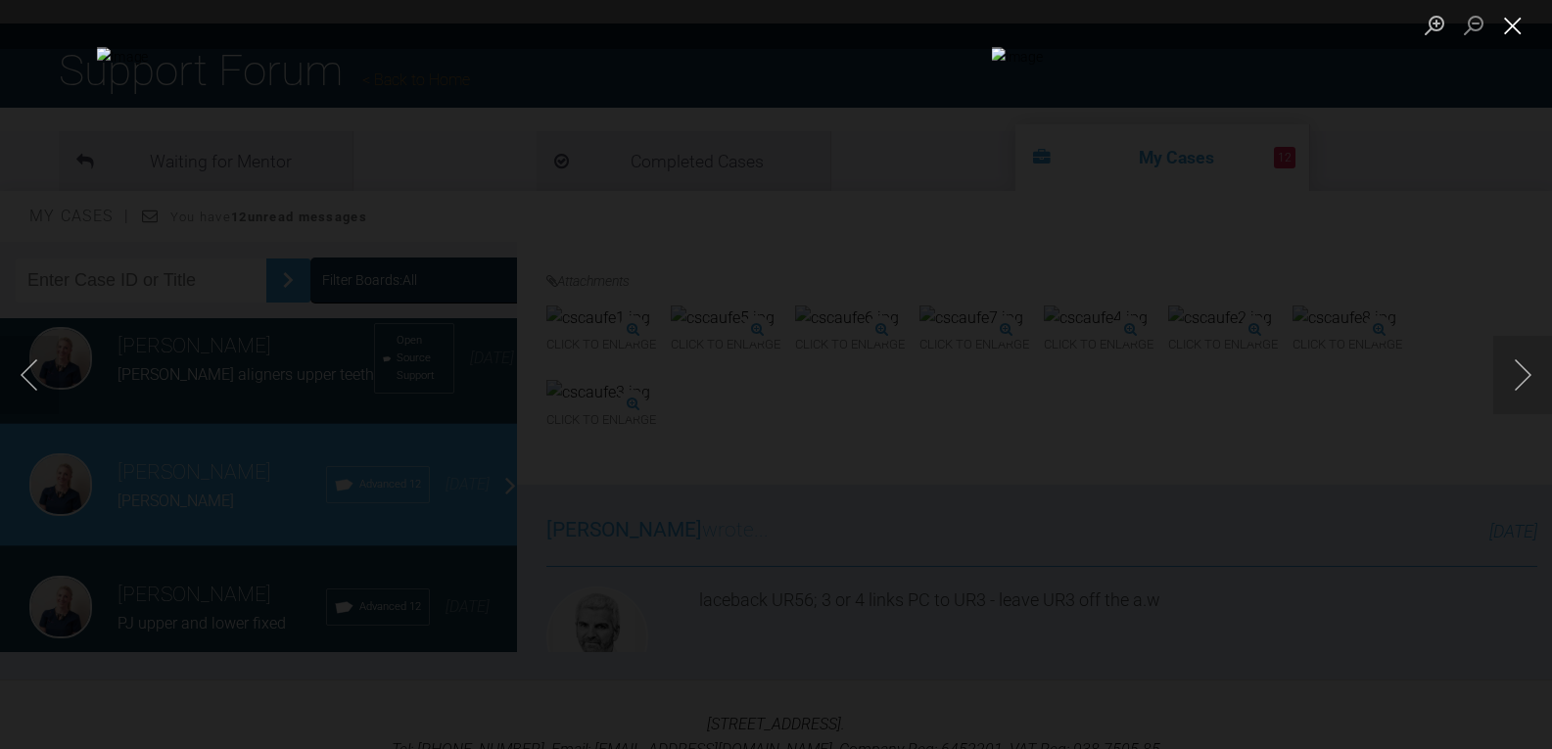
click at [1515, 29] on button "Close lightbox" at bounding box center [1512, 25] width 39 height 34
